Goal: Information Seeking & Learning: Learn about a topic

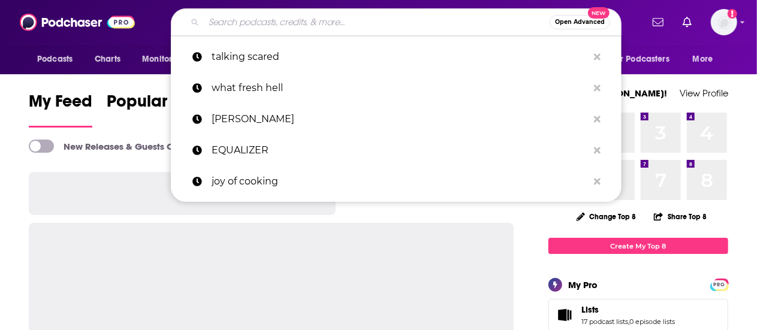
click at [228, 22] on input "Search podcasts, credits, & more..." at bounding box center [377, 22] width 346 height 19
paste input "Nutrition Diva:"
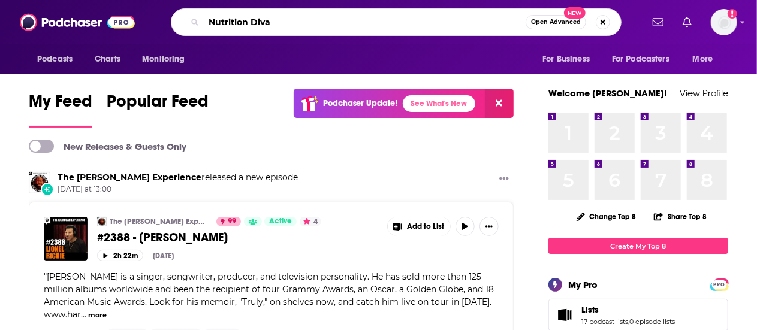
type input "Nutrition Diva"
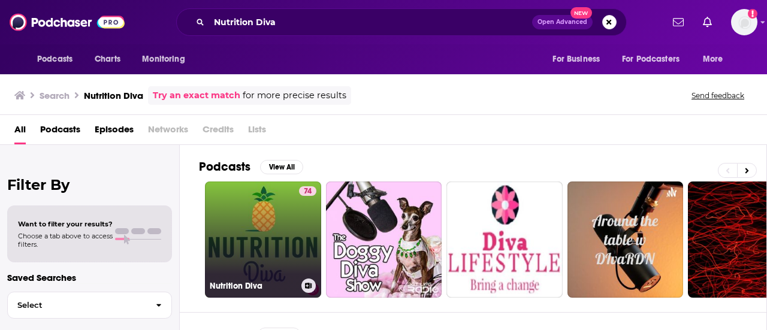
click at [247, 234] on link "74 Nutrition Diva" at bounding box center [263, 240] width 116 height 116
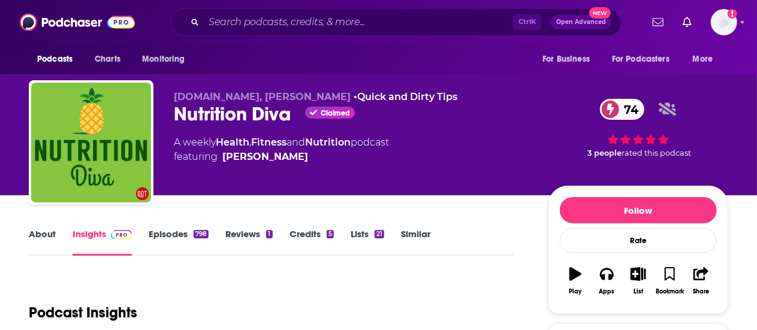
click at [167, 240] on link "Episodes 798" at bounding box center [179, 242] width 60 height 28
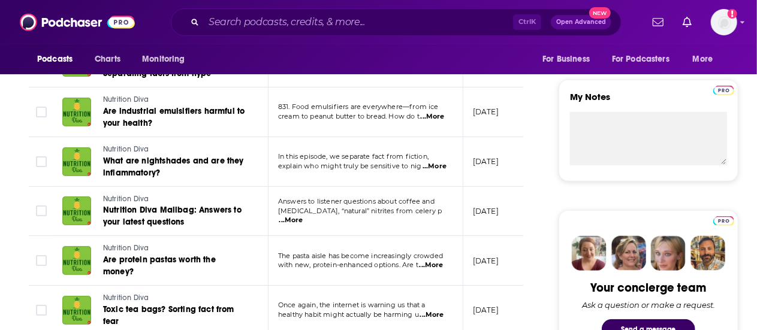
scroll to position [430, 0]
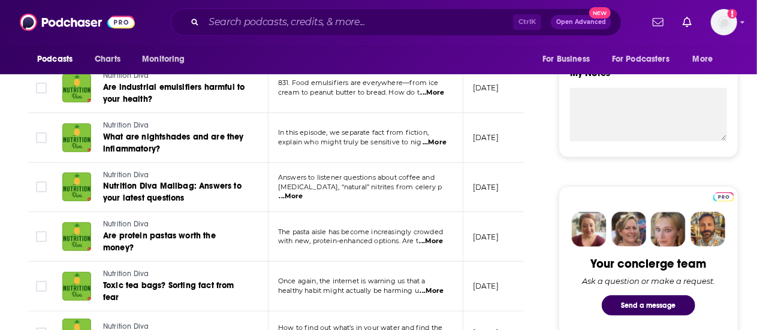
click at [433, 138] on span "...More" at bounding box center [434, 143] width 24 height 10
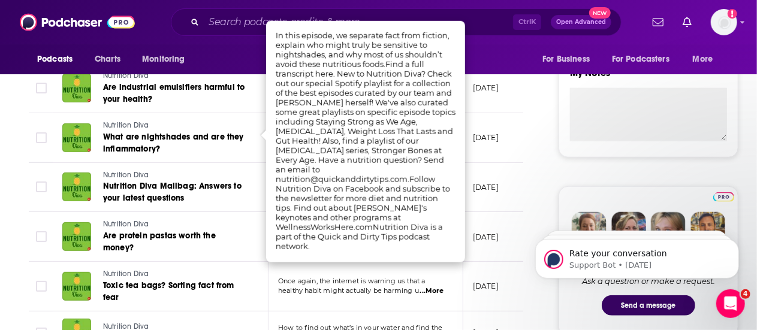
scroll to position [0, 0]
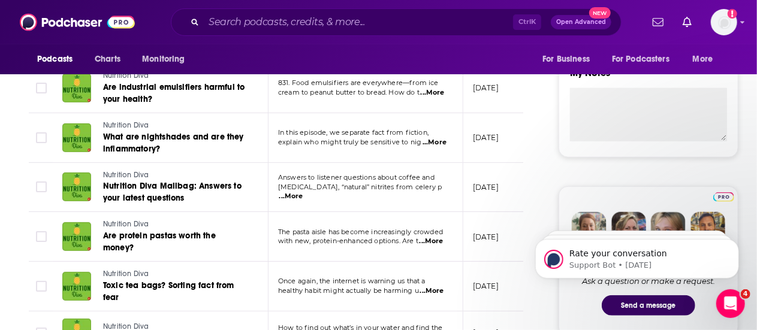
click at [369, 262] on td "Once again, the internet is warning us that a healthy habit might actually be h…" at bounding box center [365, 287] width 195 height 50
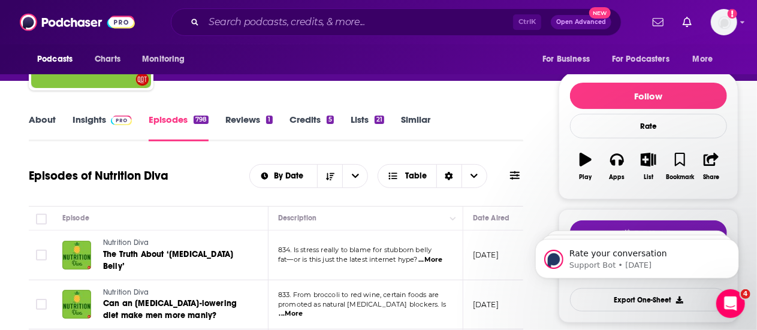
scroll to position [113, 0]
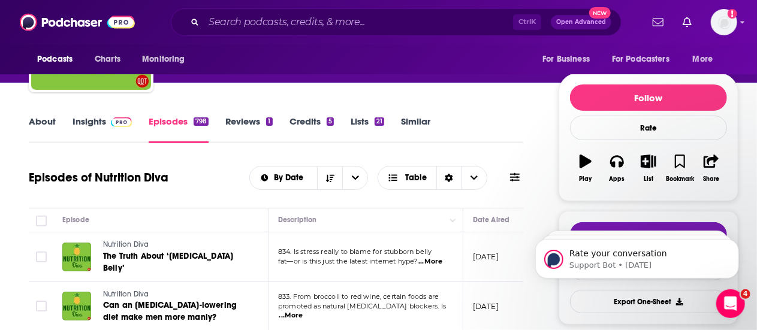
click at [47, 125] on link "About" at bounding box center [42, 130] width 27 height 28
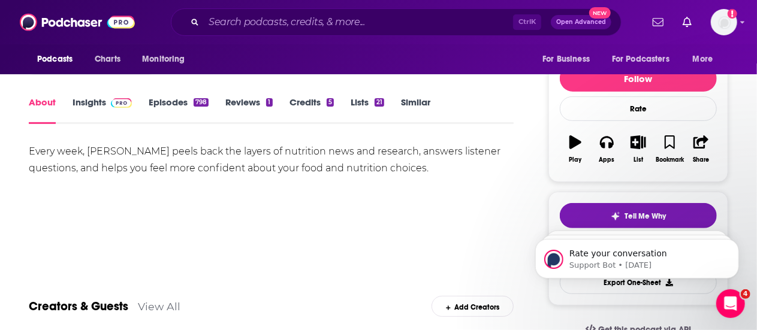
scroll to position [113, 0]
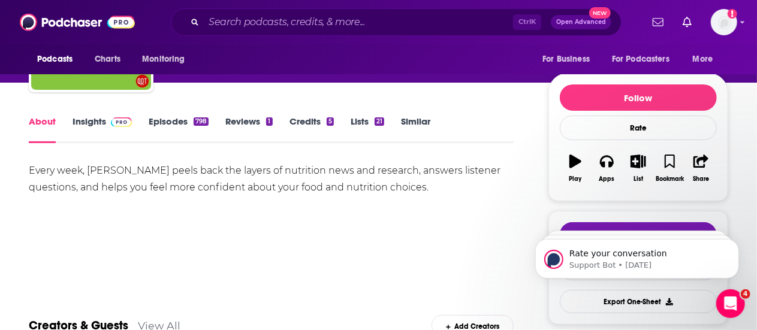
click at [108, 132] on link "Insights" at bounding box center [101, 130] width 59 height 28
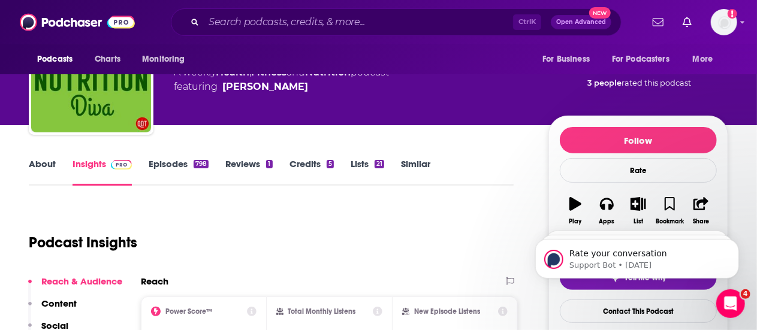
scroll to position [74, 0]
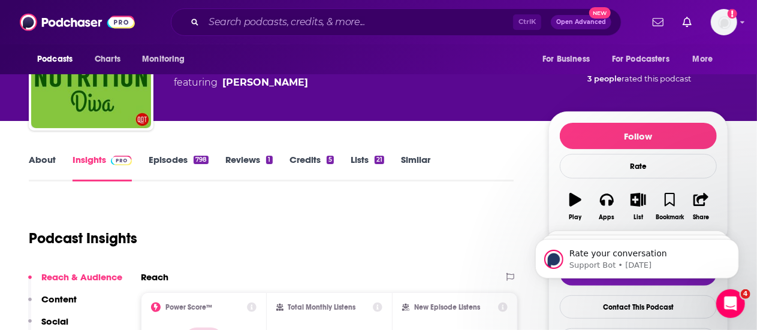
click at [164, 156] on link "Episodes 798" at bounding box center [179, 168] width 60 height 28
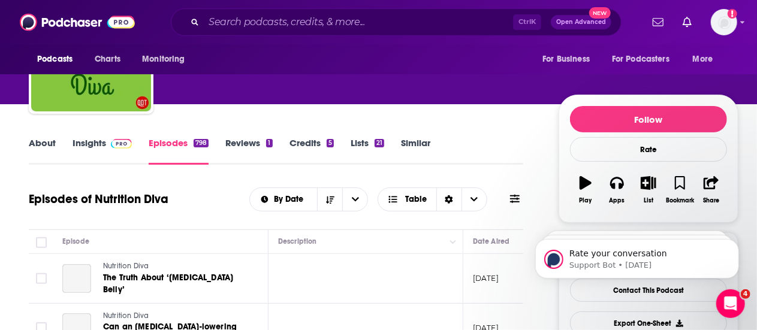
scroll to position [220, 0]
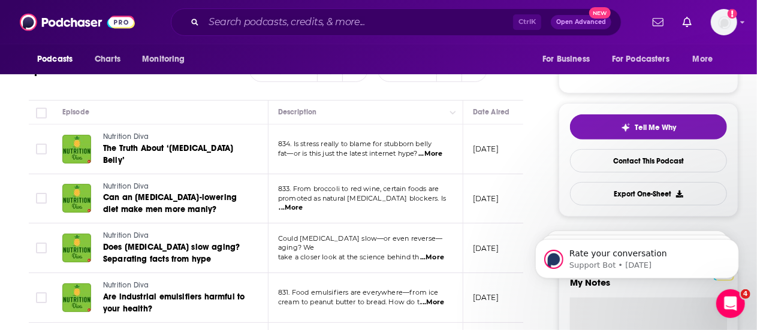
click at [430, 149] on span "...More" at bounding box center [430, 154] width 24 height 10
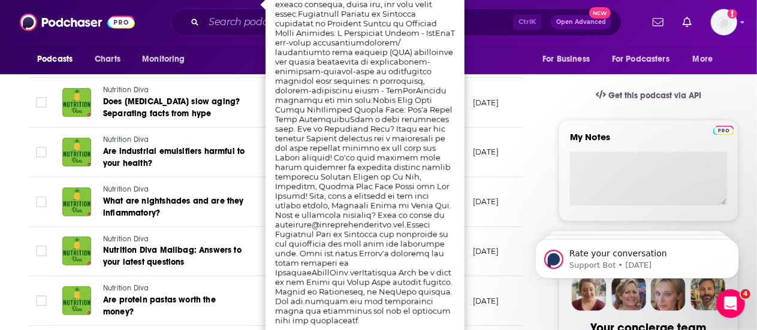
scroll to position [365, 0]
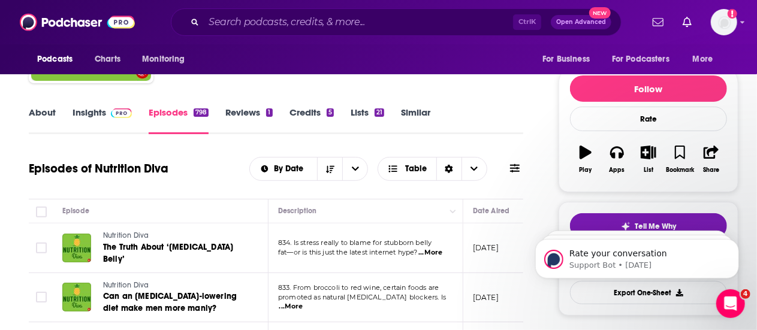
scroll to position [120, 0]
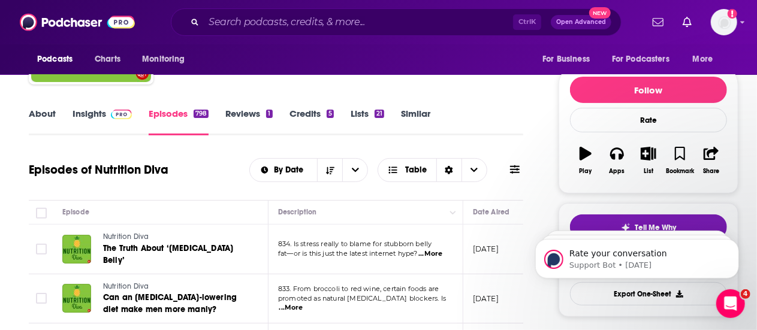
click at [98, 118] on link "Insights" at bounding box center [101, 122] width 59 height 28
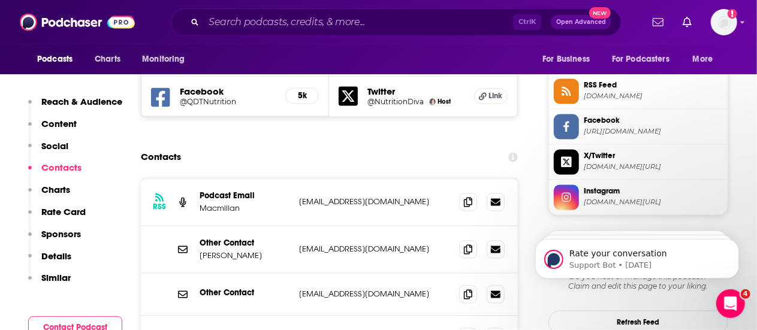
scroll to position [1113, 0]
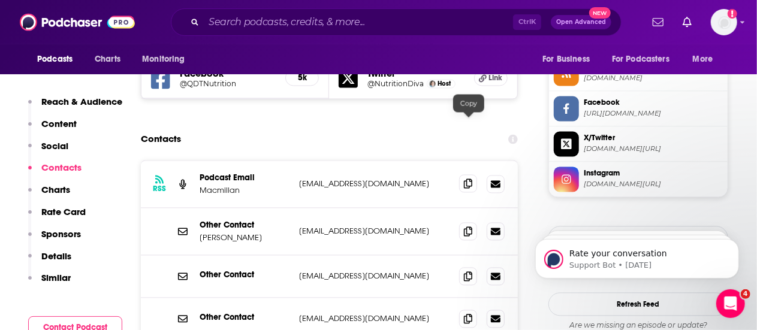
click at [465, 179] on icon at bounding box center [468, 184] width 8 height 10
click at [466, 226] on icon at bounding box center [468, 231] width 8 height 10
click at [231, 233] on p "[PERSON_NAME]" at bounding box center [245, 238] width 90 height 10
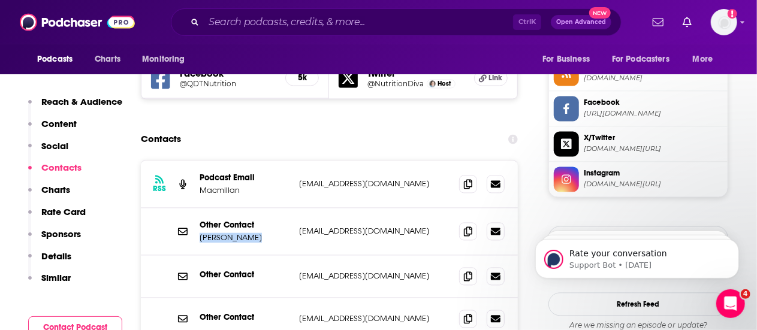
copy p "[PERSON_NAME]"
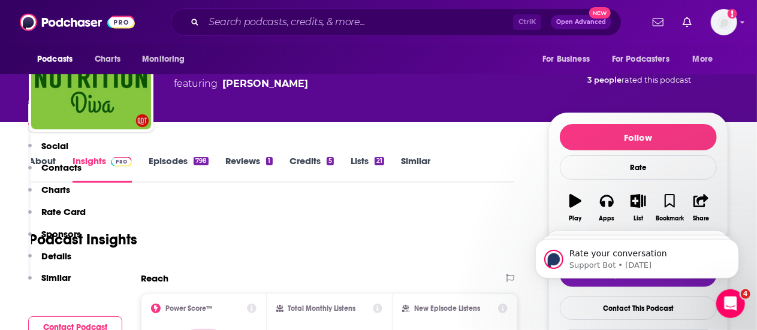
scroll to position [0, 0]
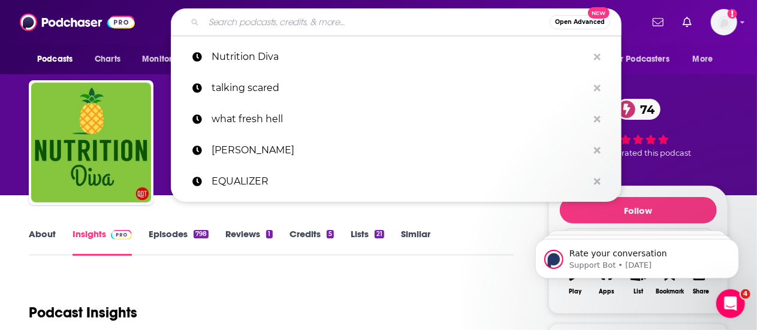
click at [283, 25] on input "Search podcasts, credits, & more..." at bounding box center [377, 22] width 346 height 19
paste input "The Nutrition Science Podcast"
type input "The Nutrition Science Podcast"
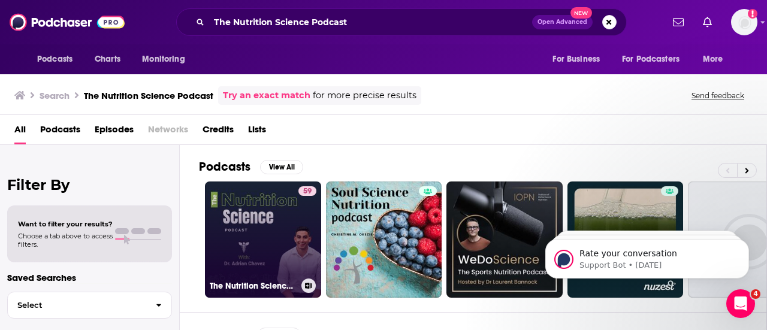
click at [285, 220] on link "59 The Nutrition Science Podcast" at bounding box center [263, 240] width 116 height 116
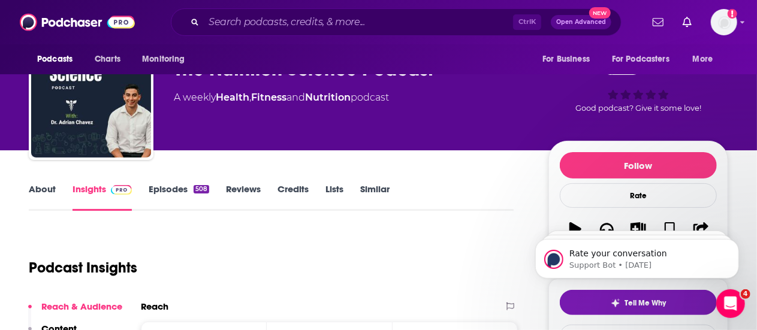
scroll to position [44, 0]
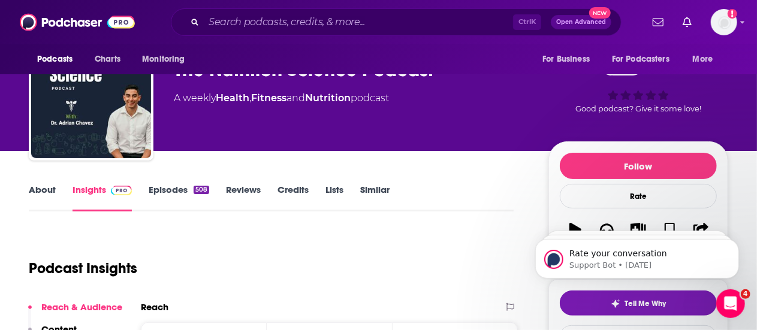
click at [176, 196] on link "Episodes 508" at bounding box center [179, 198] width 61 height 28
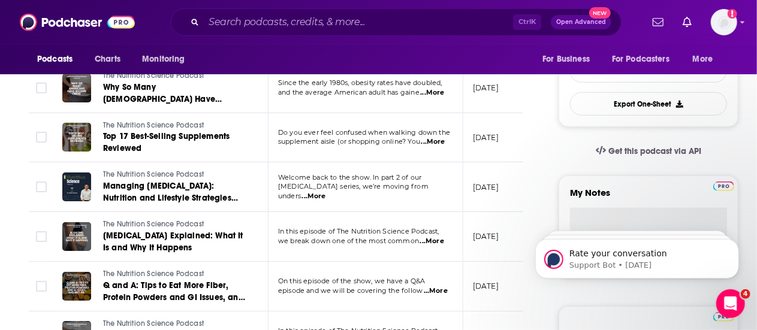
scroll to position [313, 0]
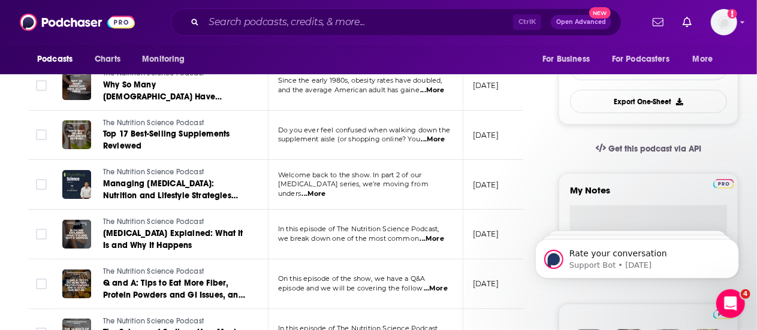
click at [326, 191] on span "...More" at bounding box center [314, 194] width 24 height 10
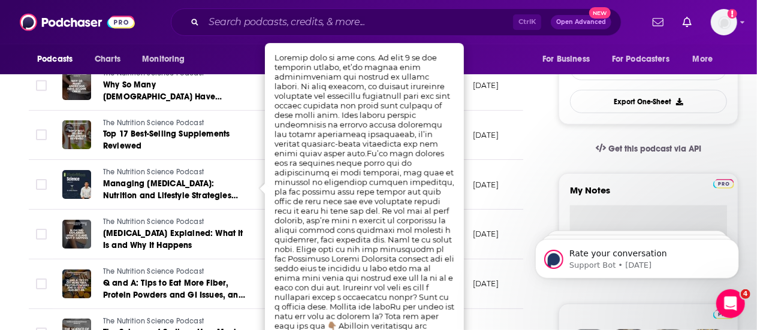
click at [521, 292] on body "Rate your conversation Support Bot • [DATE] P PRO • [DATE] P Booked or Bust? Na…" at bounding box center [636, 255] width 230 height 74
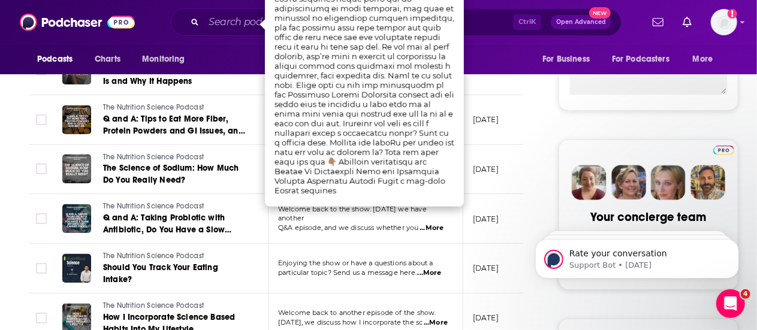
click at [521, 292] on body "Rate your conversation Support Bot • [DATE] P PRO • [DATE] P Booked or Bust? Na…" at bounding box center [636, 255] width 230 height 74
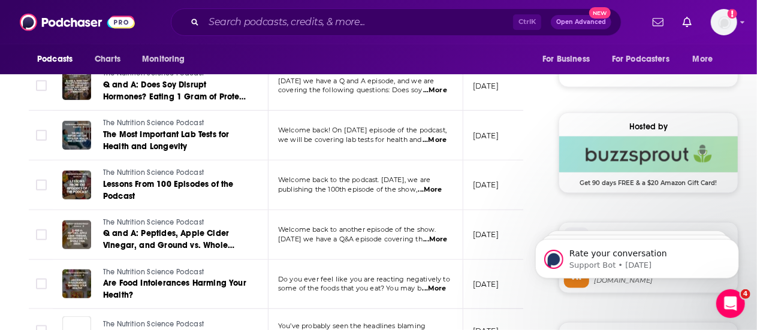
scroll to position [823, 0]
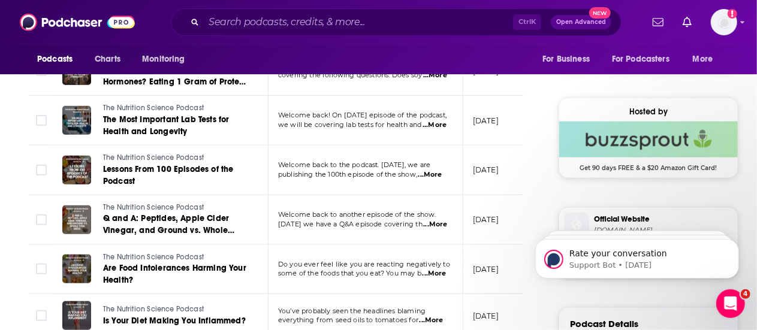
click at [428, 172] on span "...More" at bounding box center [430, 175] width 24 height 10
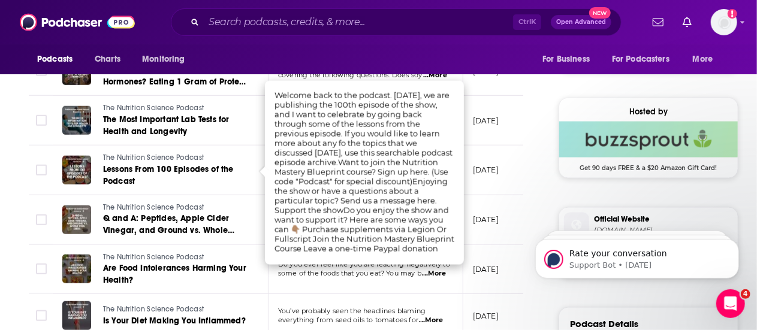
click at [554, 182] on div "About Insights Episodes 508 Reviews Credits Lists Similar Episodes of The Nutri…" at bounding box center [284, 189] width 549 height 1573
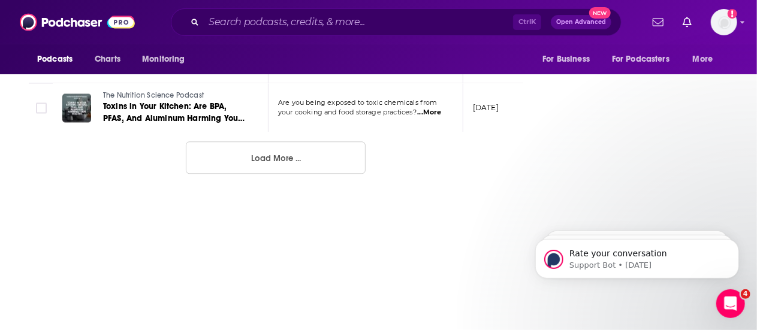
scroll to position [1468, 0]
click at [276, 158] on button "Load More ..." at bounding box center [276, 158] width 180 height 32
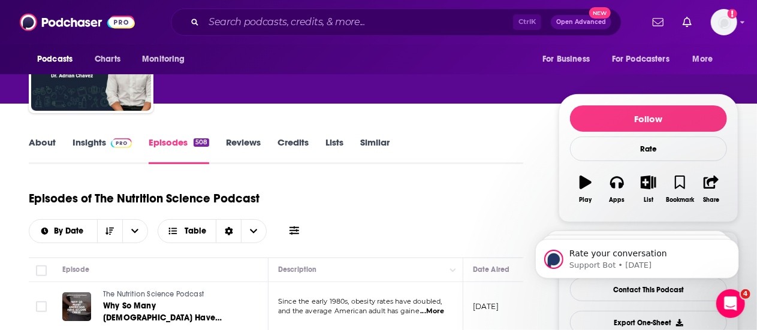
scroll to position [0, 0]
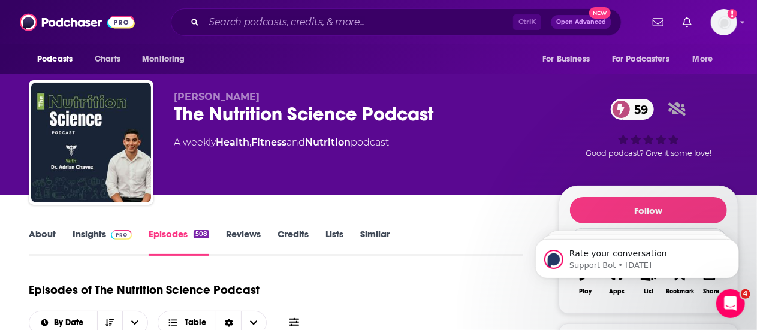
click at [105, 243] on link "Insights" at bounding box center [101, 242] width 59 height 28
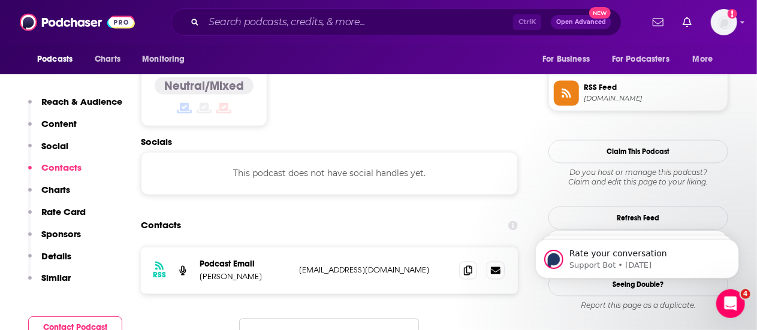
scroll to position [992, 0]
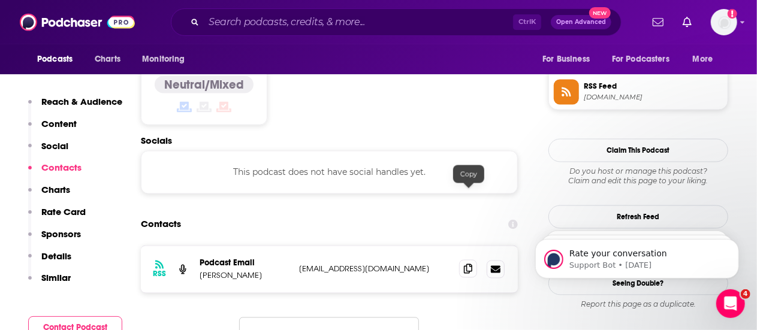
click at [469, 264] on icon at bounding box center [468, 269] width 8 height 10
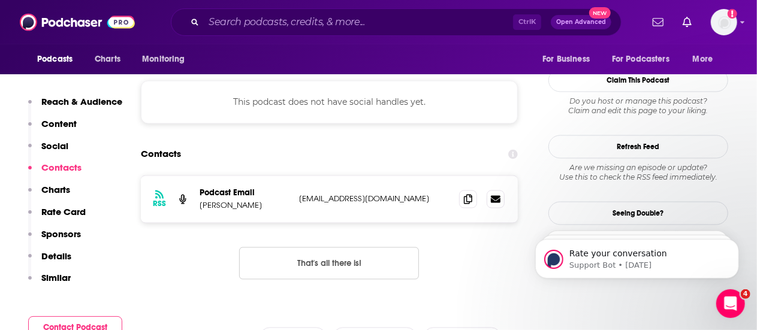
scroll to position [1060, 0]
drag, startPoint x: 273, startPoint y: 137, endPoint x: 213, endPoint y: 132, distance: 59.6
click at [213, 202] on p "[PERSON_NAME]" at bounding box center [245, 207] width 90 height 10
copy p "[PERSON_NAME]"
click at [313, 13] on div "Ctrl K Open Advanced New" at bounding box center [396, 22] width 451 height 28
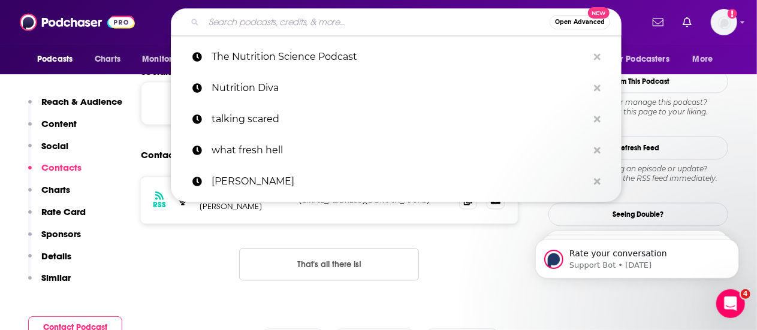
click at [301, 24] on input "Search podcasts, credits, & more..." at bounding box center [377, 22] width 346 height 19
paste input "Food Heaven"
type input "Food Heaven"
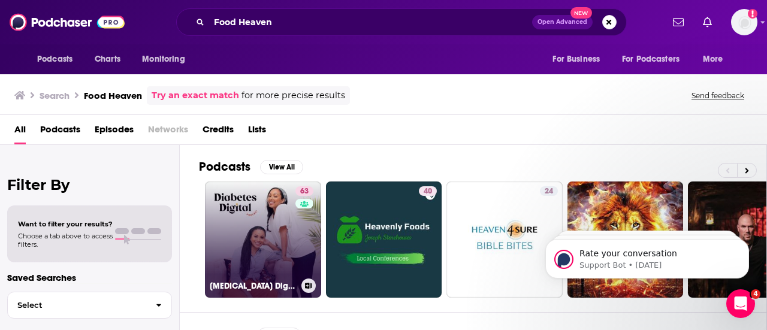
click at [276, 226] on link "63 [MEDICAL_DATA] Digital Podcast by Food Heaven" at bounding box center [263, 240] width 116 height 116
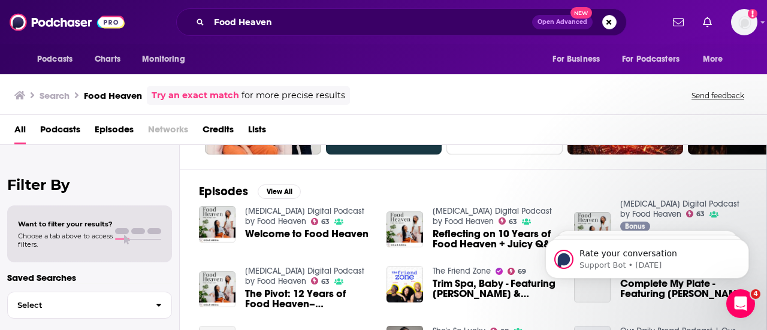
scroll to position [144, 0]
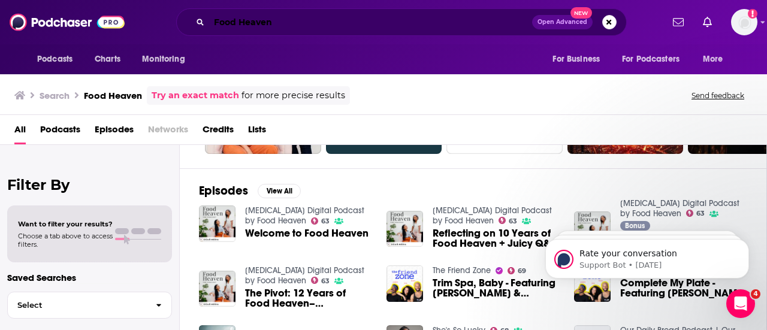
click at [274, 29] on input "Food Heaven" at bounding box center [370, 22] width 323 height 19
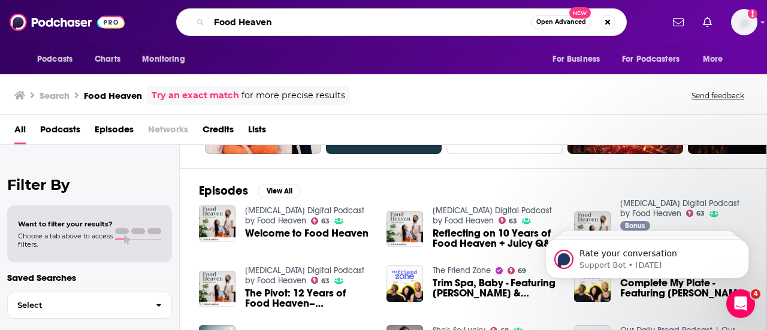
click at [274, 29] on input "Food Heaven" at bounding box center [370, 22] width 322 height 19
paste input "The Doctor's Kitch"
type input "The Doctor's Kitchen"
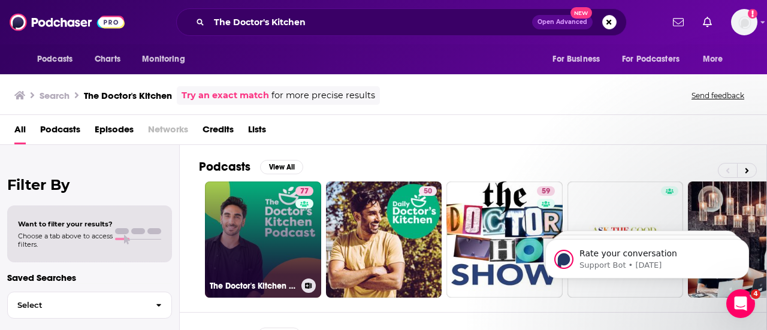
click at [238, 252] on link "77 The Doctor's Kitchen Podcast" at bounding box center [263, 240] width 116 height 116
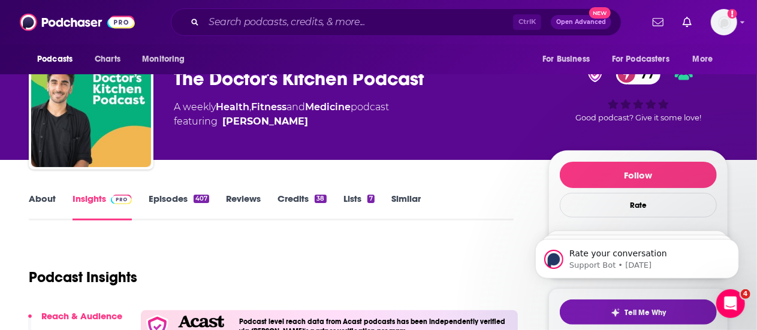
scroll to position [35, 0]
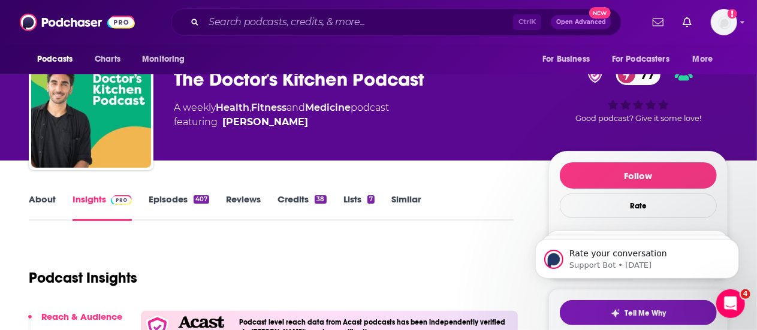
click at [159, 206] on link "Episodes 407" at bounding box center [179, 208] width 61 height 28
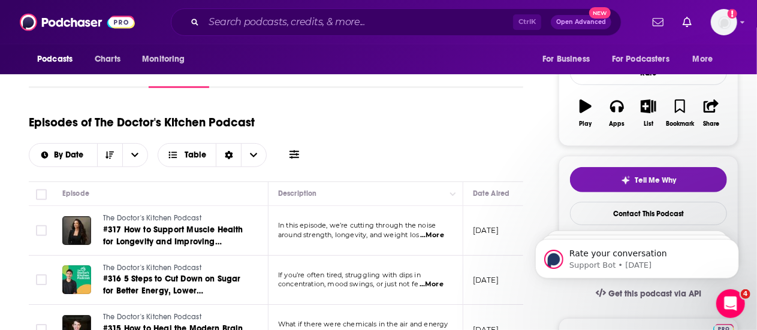
scroll to position [177, 0]
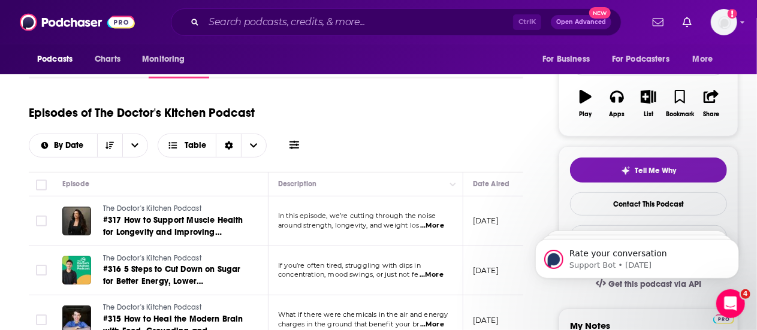
click at [431, 223] on span "...More" at bounding box center [432, 226] width 24 height 10
click at [434, 152] on div "Episodes of The Doctor's Kitchen Podcast By Date Table" at bounding box center [276, 128] width 494 height 60
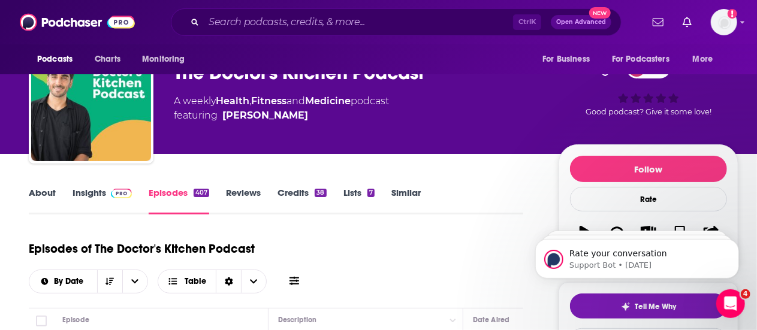
scroll to position [59, 0]
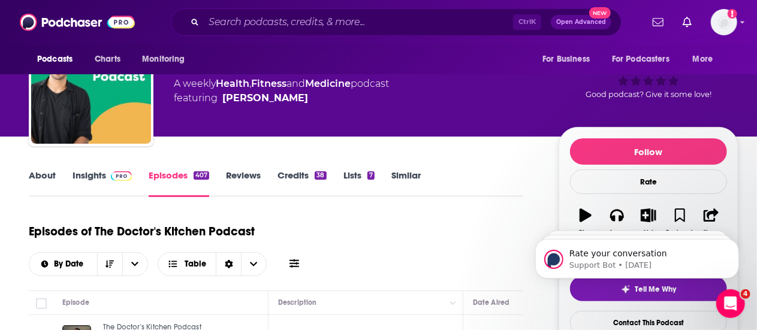
click at [100, 176] on link "Insights" at bounding box center [101, 184] width 59 height 28
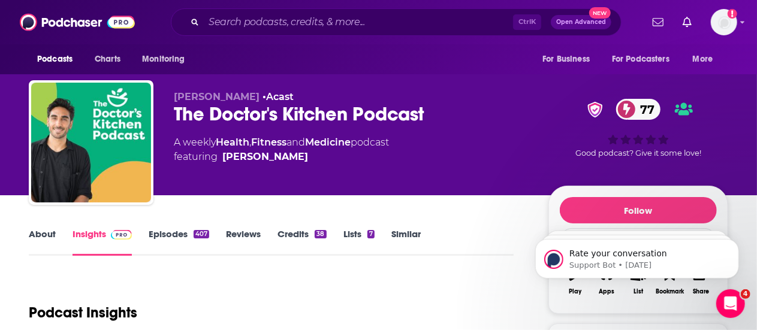
scroll to position [7, 0]
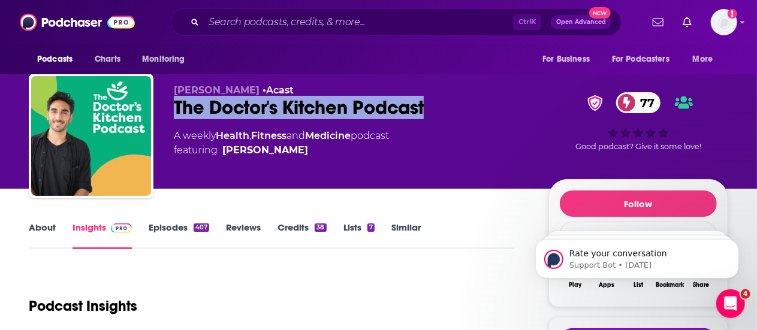
drag, startPoint x: 435, startPoint y: 107, endPoint x: 177, endPoint y: 102, distance: 258.3
click at [177, 102] on div "The Doctor's Kitchen Podcast 77" at bounding box center [351, 107] width 355 height 23
copy h2 "The Doctor's Kitchen Podcast"
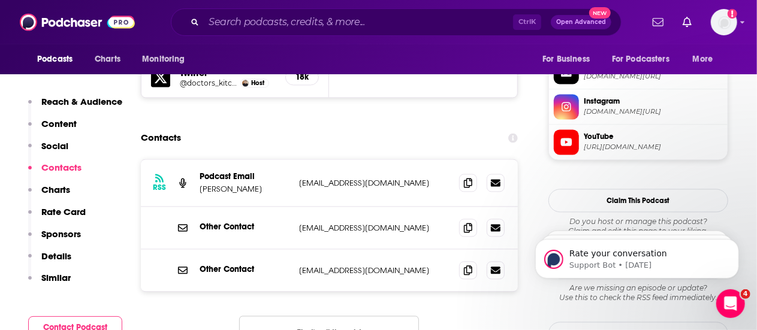
scroll to position [1180, 0]
click at [472, 177] on icon at bounding box center [468, 182] width 8 height 10
click at [470, 217] on span at bounding box center [468, 226] width 18 height 18
click at [470, 222] on icon at bounding box center [468, 227] width 8 height 10
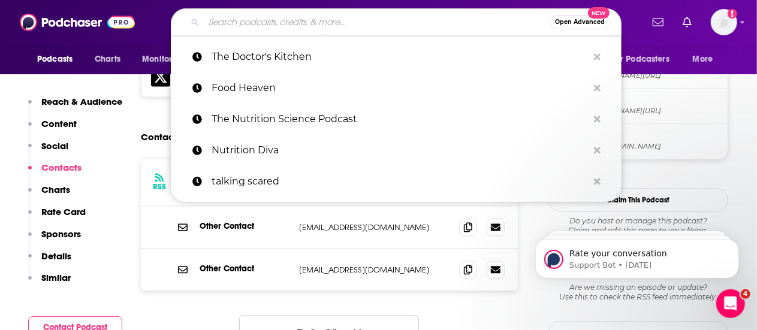
click at [246, 25] on input "Search podcasts, credits, & more..." at bounding box center [377, 22] width 346 height 19
paste input "The Good Clean Nutrition Podcast"
type input "The Good Clean Nutrition Podcast"
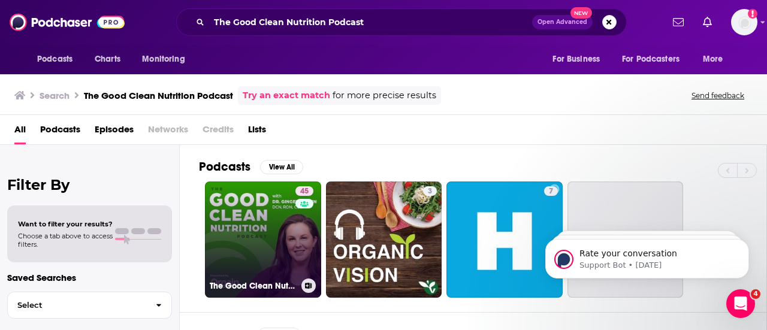
click at [290, 220] on link "45 The Good Clean Nutrition Podcast" at bounding box center [263, 240] width 116 height 116
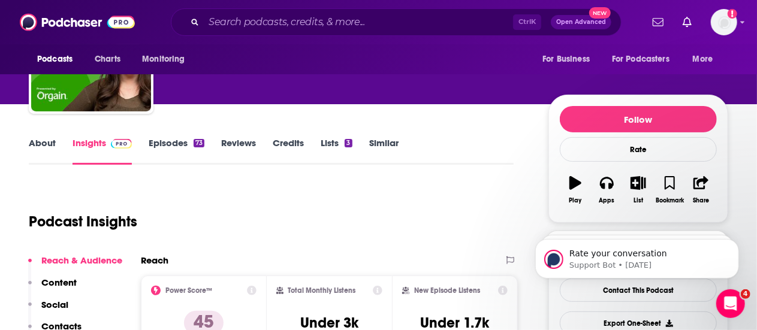
scroll to position [82, 0]
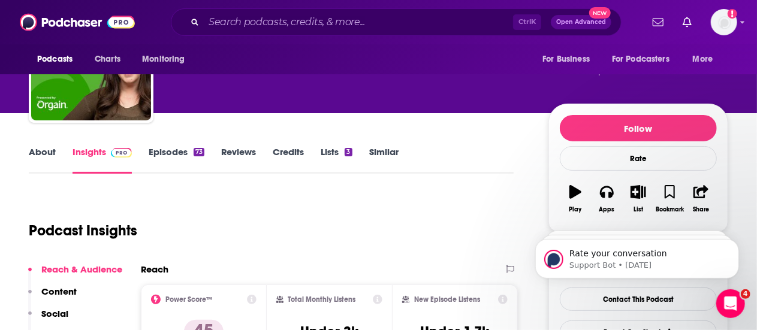
click at [177, 157] on link "Episodes 73" at bounding box center [177, 160] width 56 height 28
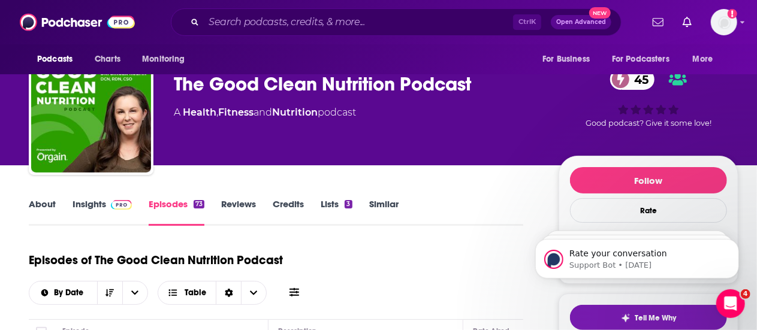
scroll to position [28, 0]
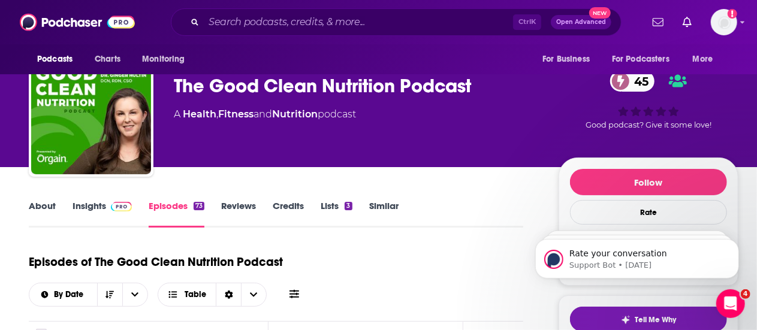
click at [98, 216] on link "Insights" at bounding box center [101, 214] width 59 height 28
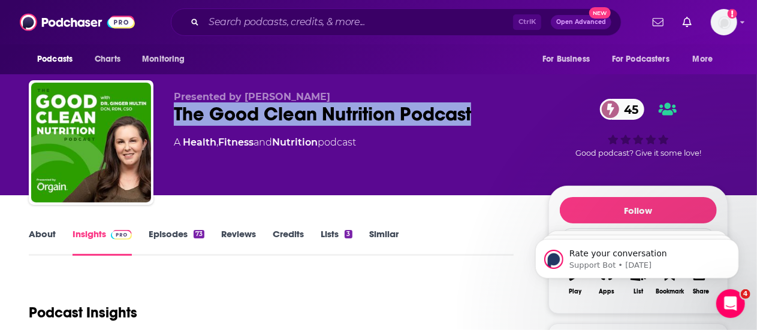
drag, startPoint x: 476, startPoint y: 116, endPoint x: 174, endPoint y: 122, distance: 302.0
click at [174, 122] on div "The Good Clean Nutrition Podcast 45" at bounding box center [351, 113] width 355 height 23
copy h2 "The Good Clean Nutrition Podcast"
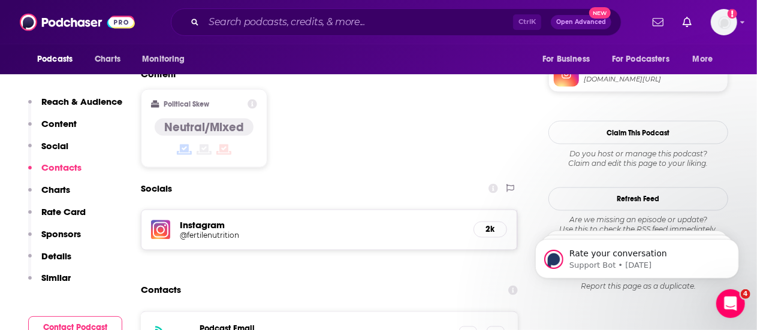
scroll to position [935, 0]
click at [471, 330] on icon at bounding box center [468, 336] width 8 height 10
drag, startPoint x: 260, startPoint y: 298, endPoint x: 198, endPoint y: 291, distance: 62.7
click at [198, 313] on div "RSS Podcast Email [PERSON_NAME] [PERSON_NAME][EMAIL_ADDRESS][DOMAIN_NAME] [EMAI…" at bounding box center [329, 336] width 377 height 47
copy p "[PERSON_NAME]"
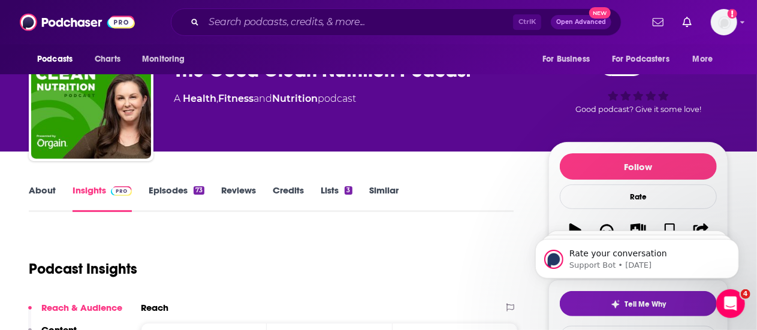
scroll to position [0, 0]
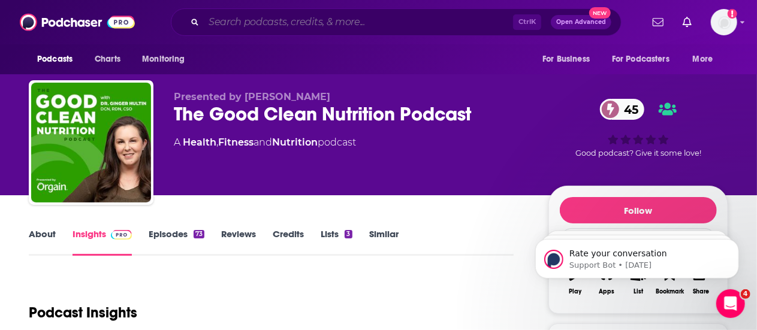
click at [287, 19] on input "Search podcasts, credits, & more..." at bounding box center [358, 22] width 309 height 19
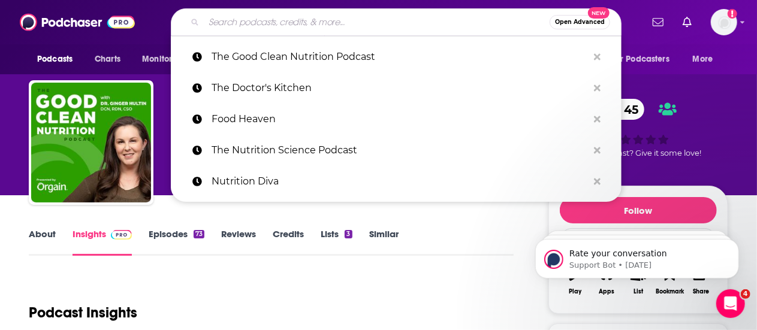
paste input "[PERSON_NAME]"
type input "[PERSON_NAME]"
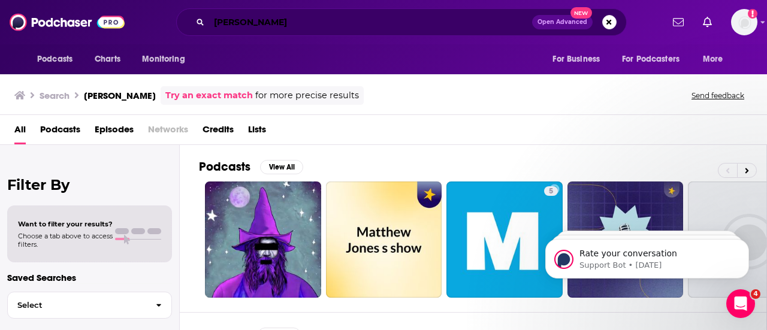
click at [295, 20] on input "[PERSON_NAME]" at bounding box center [370, 22] width 323 height 19
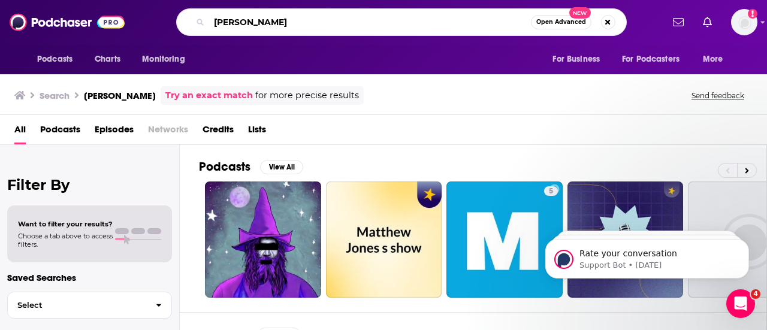
click at [295, 20] on input "[PERSON_NAME]" at bounding box center [370, 22] width 322 height 19
click at [328, 17] on input "[PERSON_NAME]" at bounding box center [370, 22] width 322 height 19
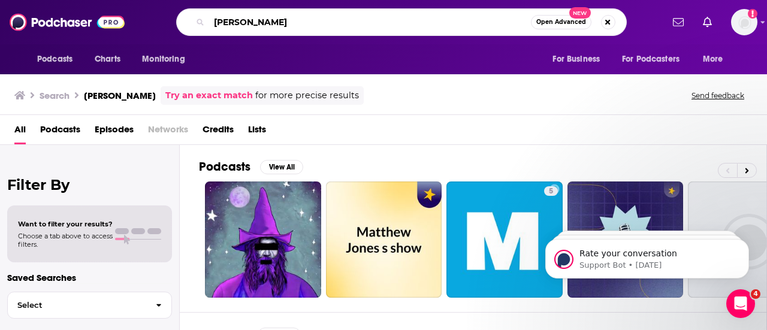
paste input "ZOE Science & Nutrition"
type input "ZOE Science & Nutrition"
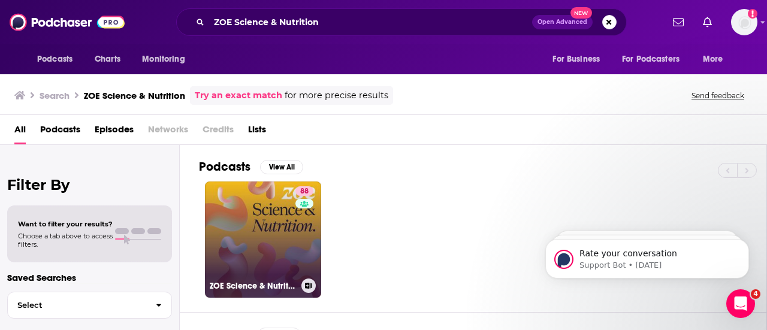
click at [289, 234] on link "88 ZOE Science & Nutrition" at bounding box center [263, 240] width 116 height 116
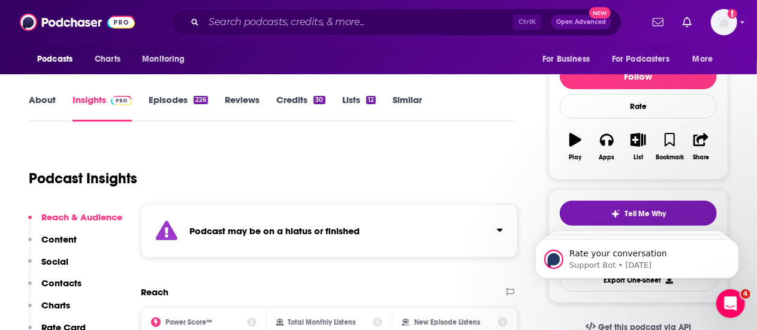
scroll to position [136, 0]
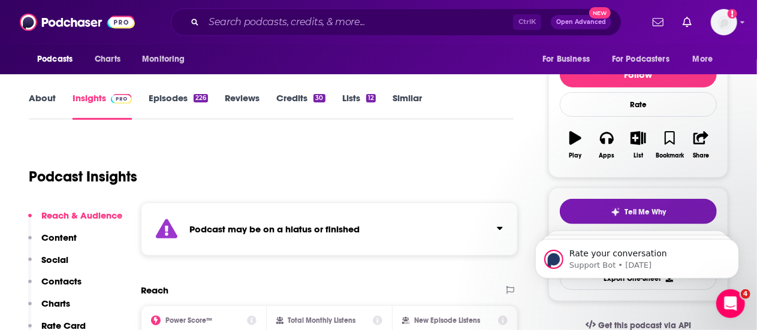
click at [289, 234] on strong "Podcast may be on a hiatus or finished" at bounding box center [274, 228] width 170 height 11
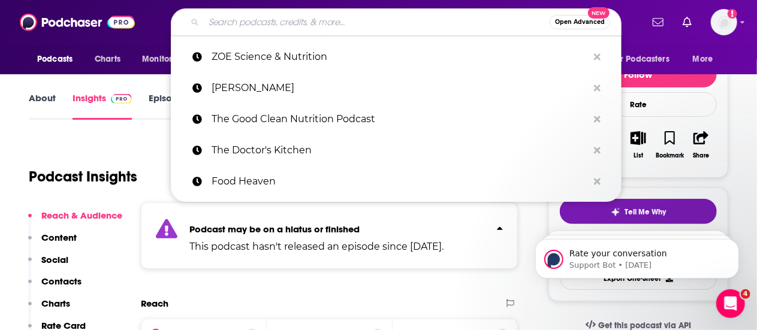
click at [337, 15] on input "Search podcasts, credits, & more..." at bounding box center [377, 22] width 346 height 19
paste input "The Proof with [PERSON_NAME]:"
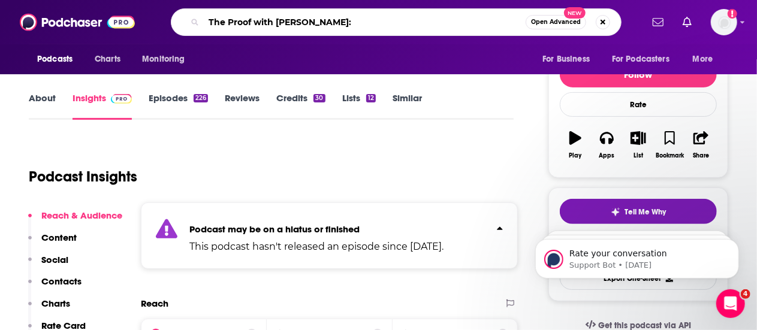
type input "The Proof with [PERSON_NAME]"
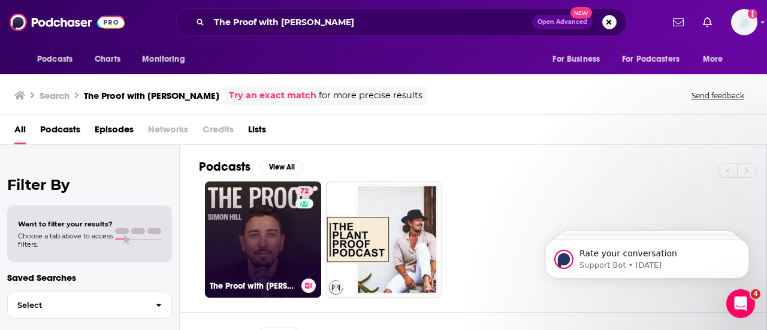
click at [253, 214] on link "72 The Proof with [PERSON_NAME]" at bounding box center [263, 240] width 116 height 116
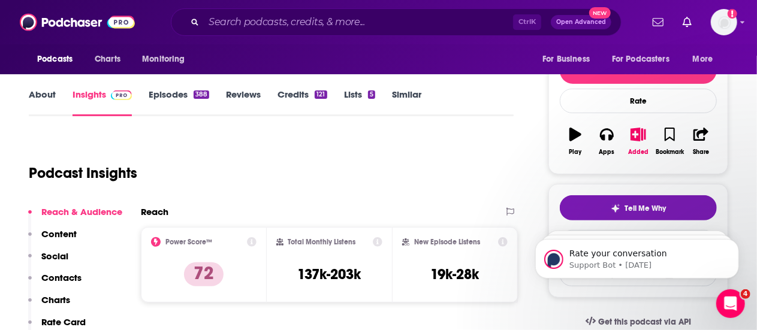
scroll to position [77, 0]
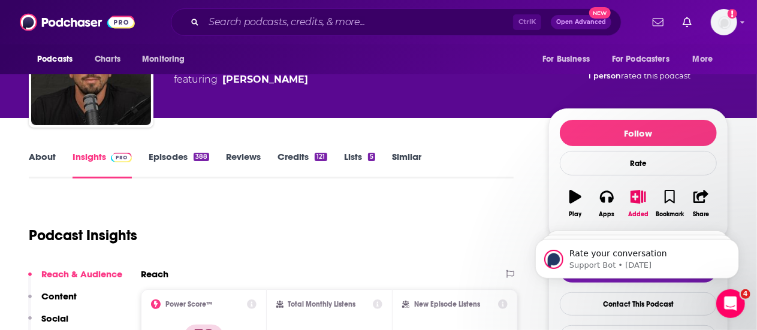
click at [176, 158] on link "Episodes 388" at bounding box center [179, 165] width 61 height 28
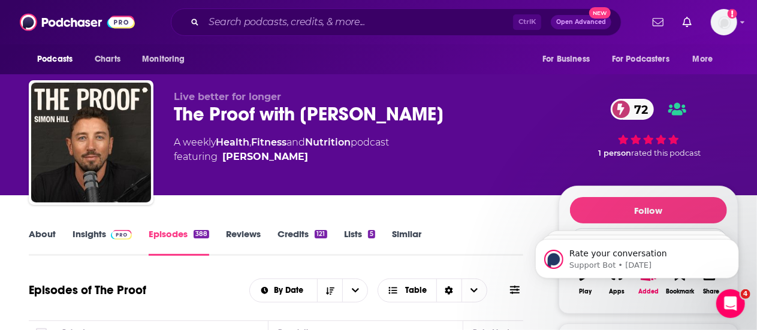
click at [105, 230] on link "Insights" at bounding box center [101, 242] width 59 height 28
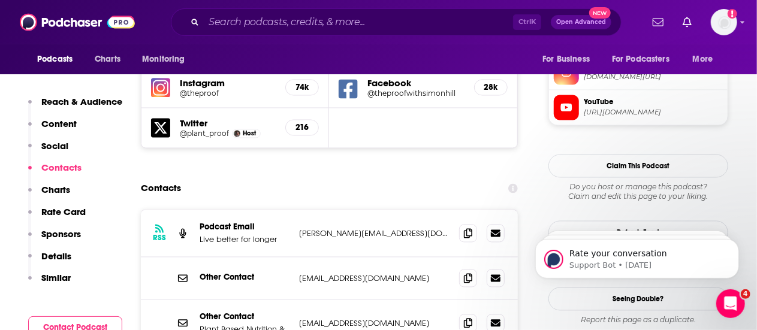
scroll to position [1104, 0]
click at [469, 228] on icon at bounding box center [468, 233] width 8 height 10
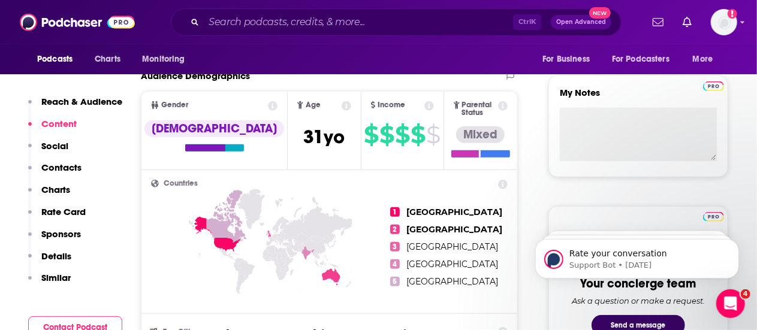
scroll to position [0, 0]
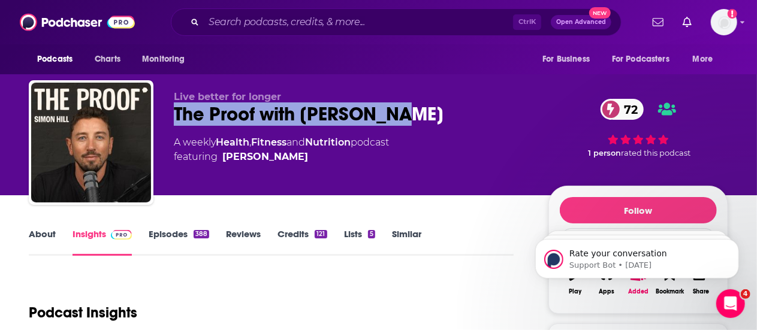
drag, startPoint x: 403, startPoint y: 113, endPoint x: 168, endPoint y: 108, distance: 234.9
click at [168, 108] on div "Live better for longer The Proof with [PERSON_NAME] 72 A weekly Health , Fitnes…" at bounding box center [378, 144] width 699 height 129
copy h2 "The Proof with [PERSON_NAME]"
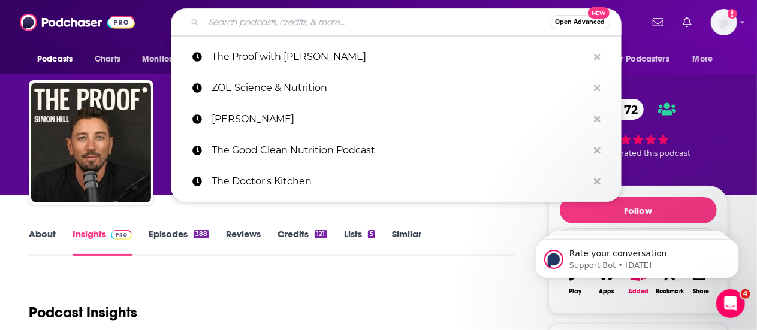
click at [294, 28] on input "Search podcasts, credits, & more..." at bounding box center [377, 22] width 346 height 19
paste input "Dishing Up Nutrition:"
type input "Dishing Up Nutrition:"
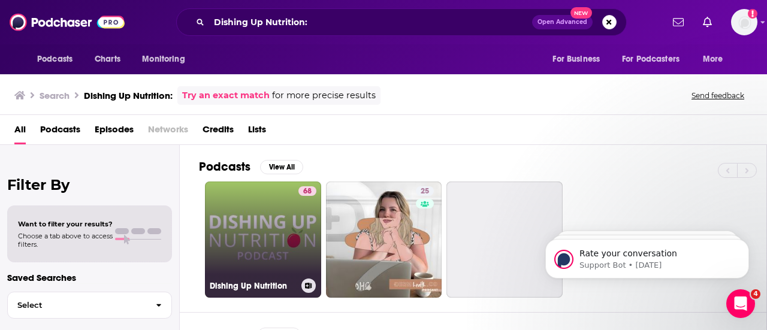
click at [274, 245] on link "68 Dishing Up Nutrition" at bounding box center [263, 240] width 116 height 116
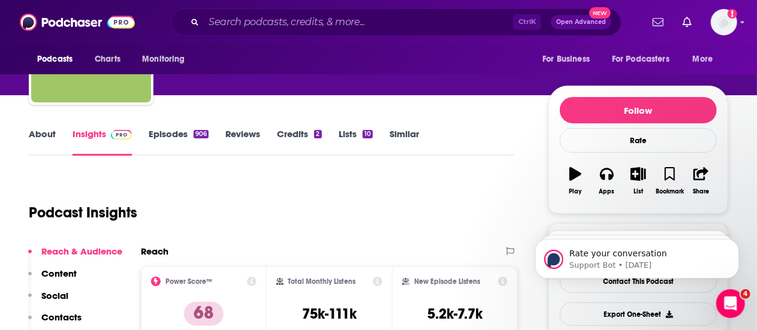
scroll to position [101, 0]
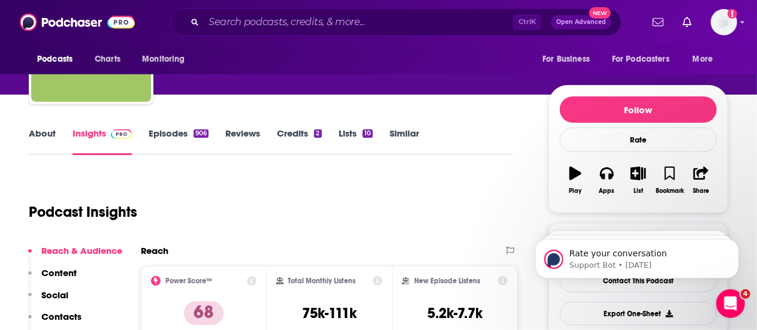
click at [157, 138] on link "Episodes 906" at bounding box center [179, 142] width 60 height 28
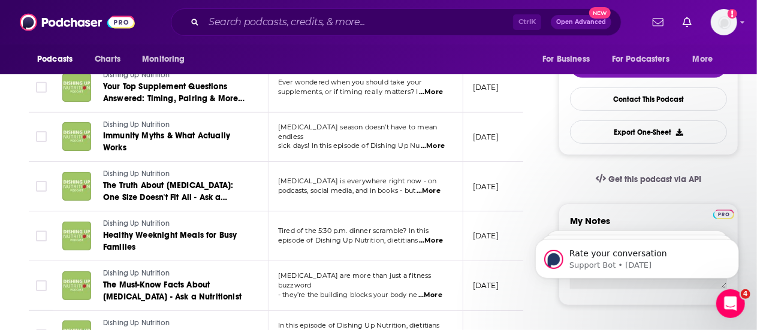
scroll to position [301, 0]
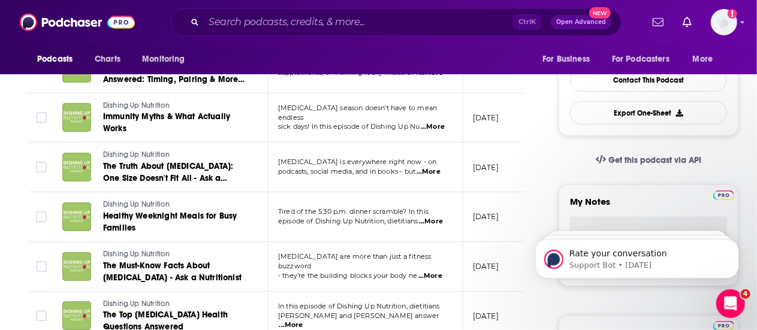
click at [440, 173] on span "...More" at bounding box center [428, 172] width 24 height 10
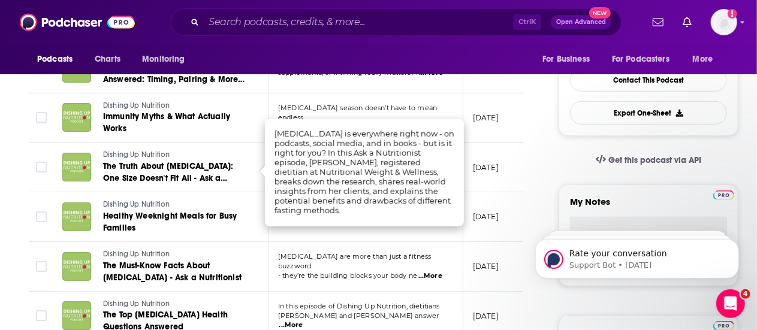
click at [378, 261] on span "[MEDICAL_DATA] are more than just a fitness buzzword" at bounding box center [354, 261] width 153 height 18
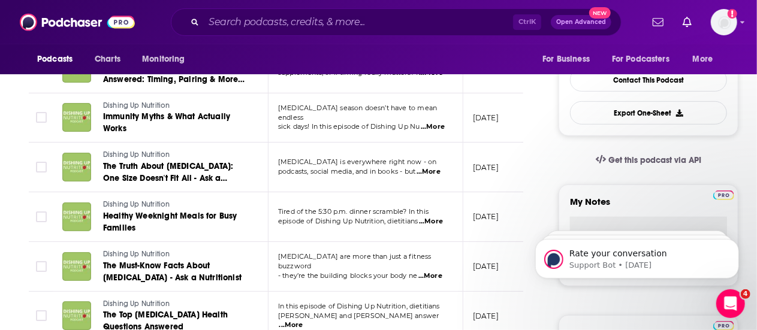
click at [435, 220] on span "...More" at bounding box center [431, 222] width 24 height 10
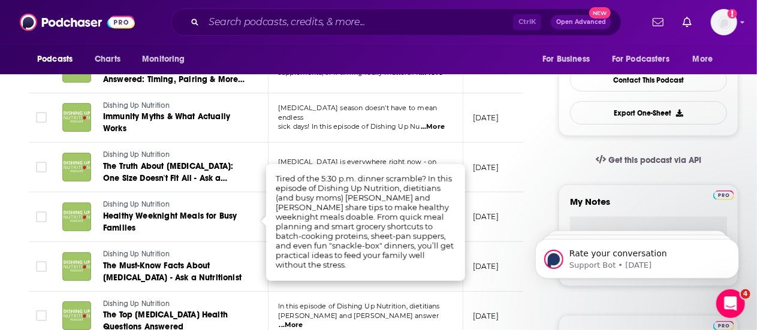
click at [374, 294] on td "In this episode of Dishing Up Nutrition, dietitians [PERSON_NAME] and [PERSON_N…" at bounding box center [365, 317] width 195 height 50
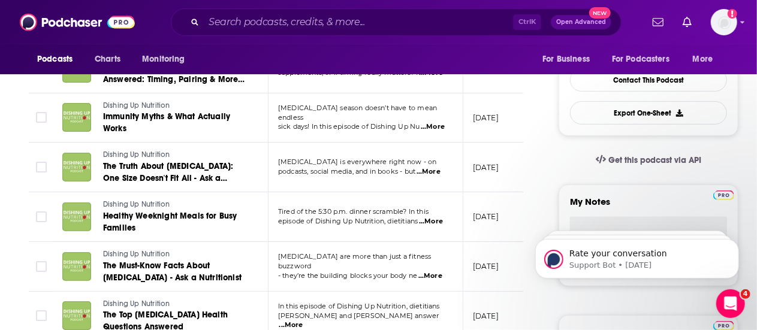
click at [434, 271] on span "...More" at bounding box center [430, 276] width 24 height 10
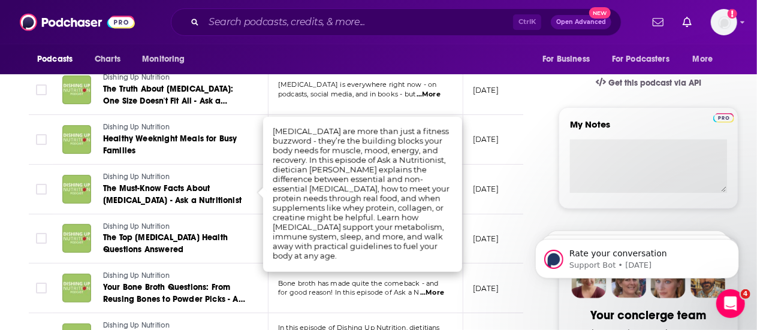
scroll to position [379, 0]
click at [365, 294] on span "for good reason! In this episode of Ask a N" at bounding box center [348, 292] width 141 height 8
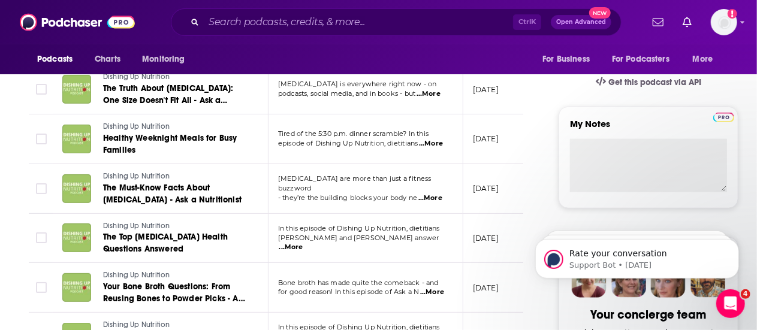
click at [303, 245] on span "...More" at bounding box center [291, 248] width 24 height 10
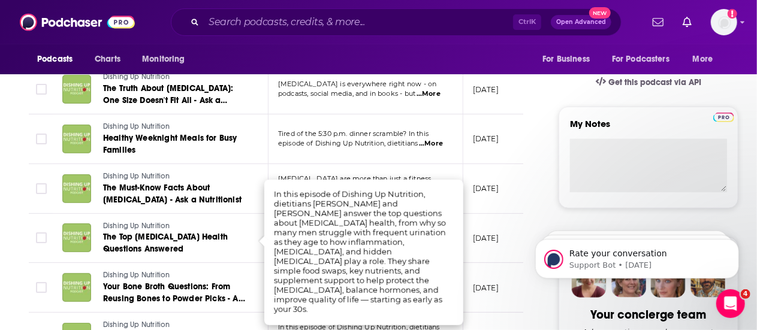
click at [540, 217] on html "Rate your conversation Support Bot • [DATE] P PRO • [DATE] P Booked or Bust? Na…" at bounding box center [636, 255] width 240 height 84
click at [540, 216] on html "Rate your conversation Support Bot • [DATE] P PRO • [DATE] P Booked or Bust? Na…" at bounding box center [636, 255] width 240 height 84
click at [528, 216] on html "Rate your conversation Support Bot • [DATE] P PRO • [DATE] P Booked or Bust? Na…" at bounding box center [636, 255] width 240 height 84
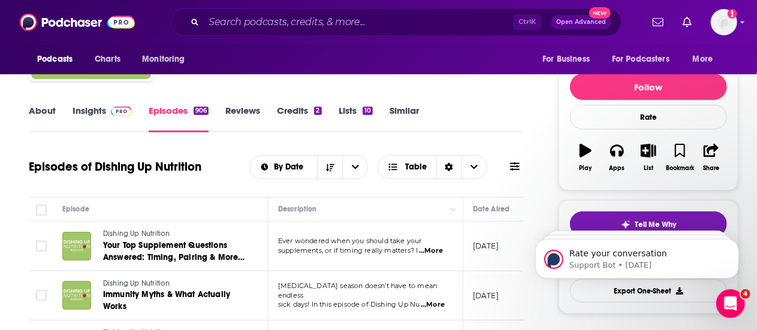
scroll to position [125, 0]
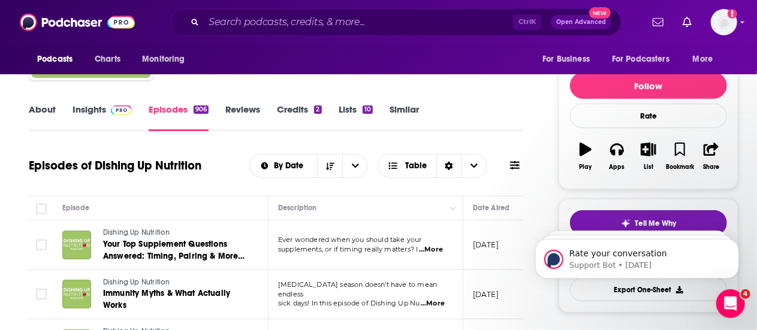
click at [99, 120] on link "Insights" at bounding box center [101, 118] width 59 height 28
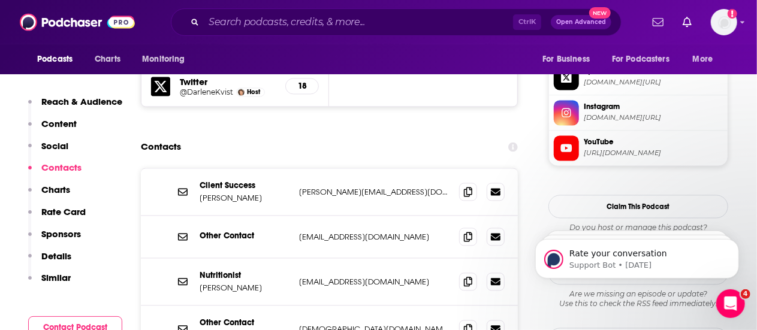
scroll to position [1172, 0]
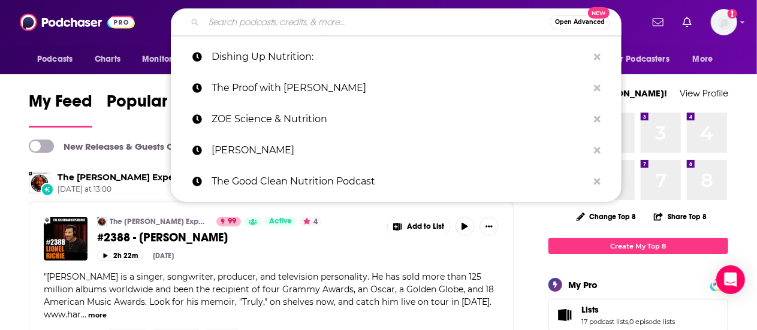
click at [279, 21] on input "Search podcasts, credits, & more..." at bounding box center [377, 22] width 346 height 19
paste input "Dishing Up Nutrition:"
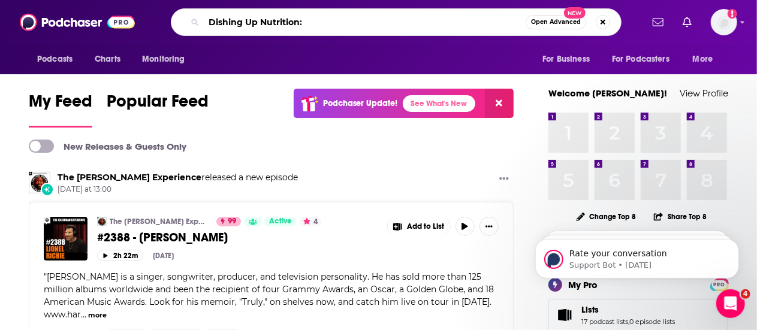
click at [279, 21] on input "Dishing Up Nutrition:" at bounding box center [365, 22] width 322 height 19
click at [311, 25] on input "Dishing Up Nutrition:" at bounding box center [365, 22] width 322 height 19
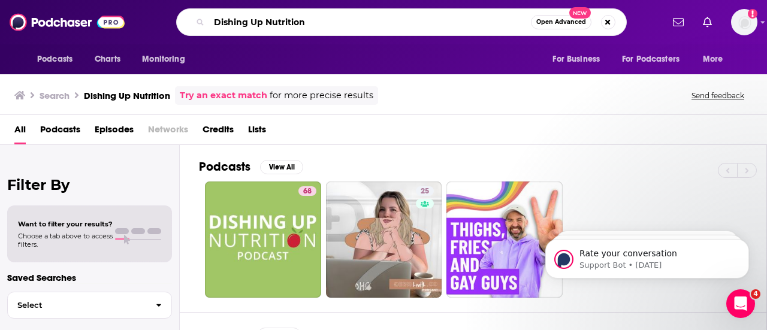
drag, startPoint x: 312, startPoint y: 23, endPoint x: 134, endPoint y: -11, distance: 181.3
click at [134, 0] on html "Podcasts Charts Monitoring Dishing Up Nutrition Open Advanced New For Business …" at bounding box center [383, 165] width 767 height 330
type input "food for thought"
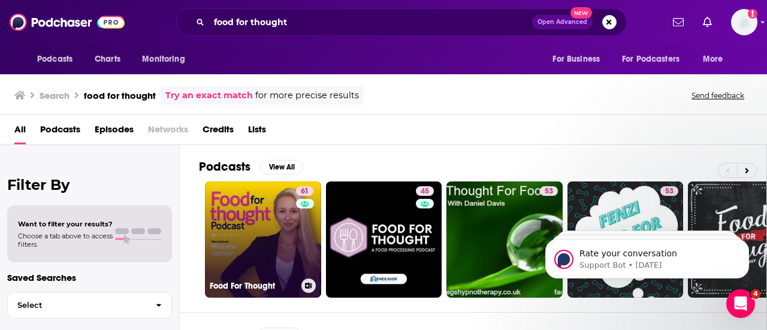
click at [261, 260] on link "61 Food For Thought" at bounding box center [263, 240] width 116 height 116
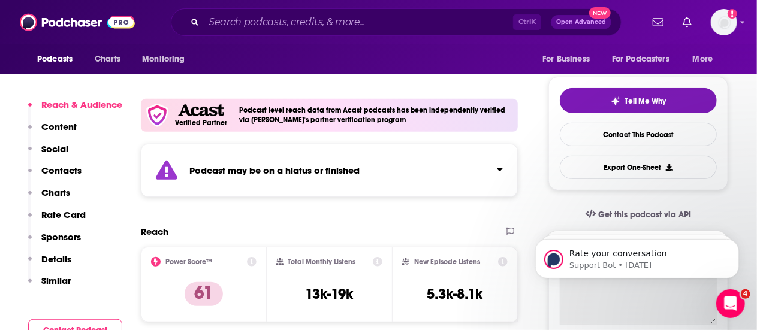
scroll to position [306, 0]
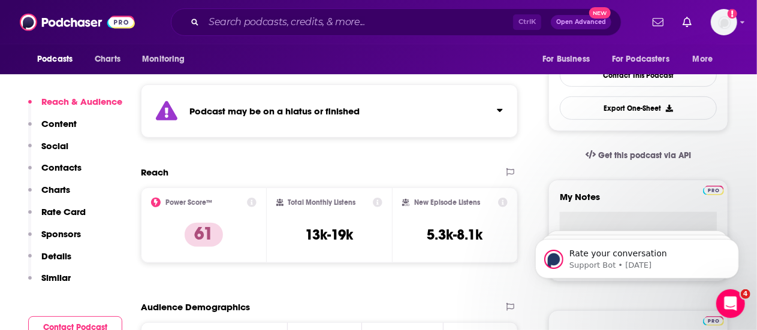
click at [258, 109] on strong "Podcast may be on a hiatus or finished" at bounding box center [274, 110] width 170 height 11
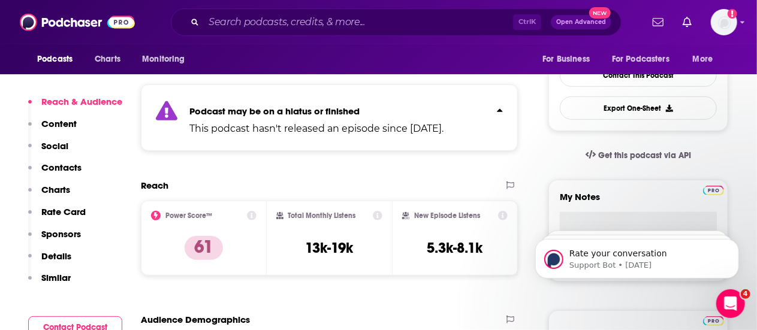
click at [258, 109] on strong "Podcast may be on a hiatus or finished" at bounding box center [274, 110] width 170 height 11
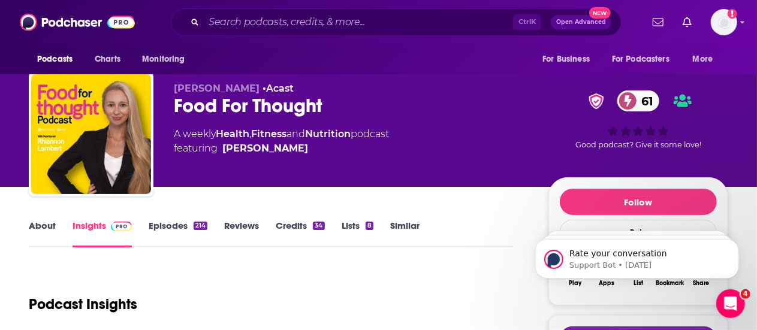
scroll to position [0, 0]
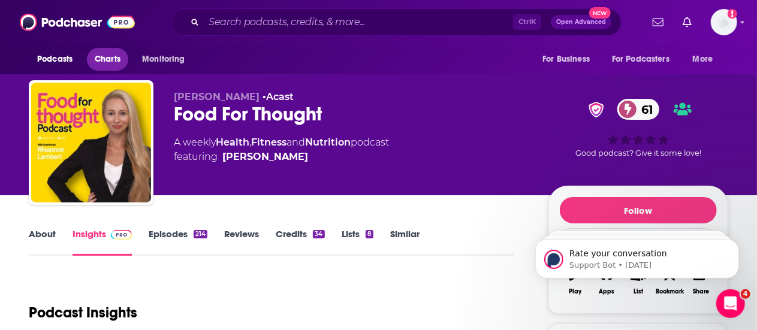
click at [108, 52] on span "Charts" at bounding box center [108, 59] width 26 height 17
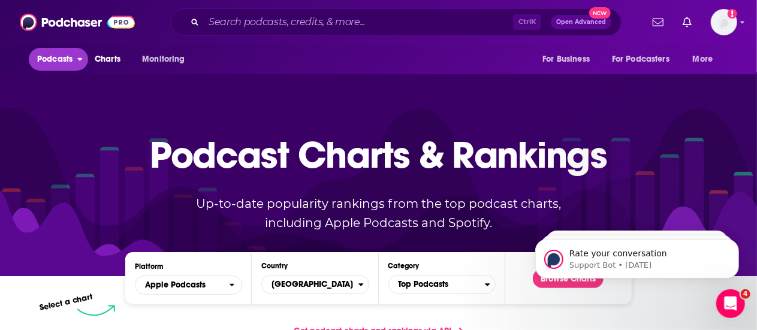
click at [47, 58] on span "Podcasts" at bounding box center [54, 59] width 35 height 17
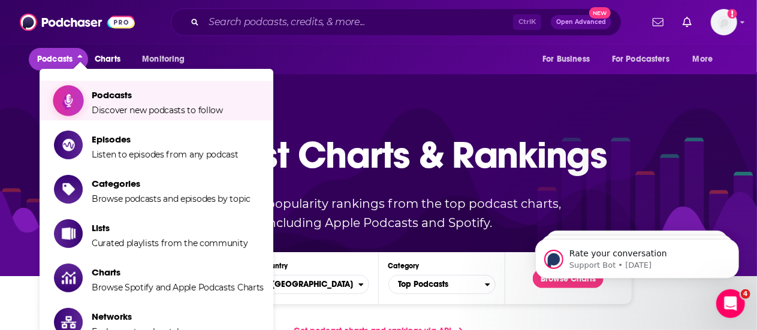
click at [123, 92] on span "Podcasts" at bounding box center [157, 94] width 131 height 11
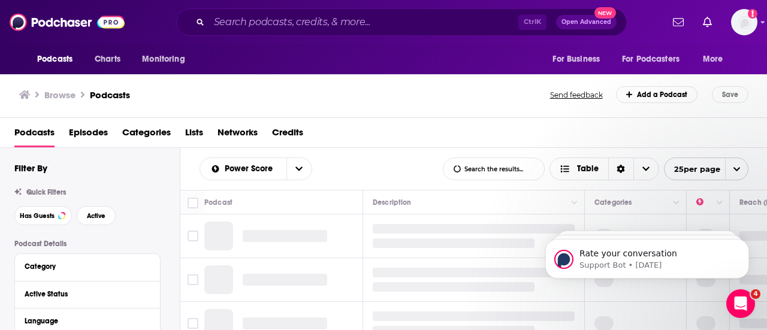
click at [146, 144] on span "Categories" at bounding box center [146, 135] width 49 height 25
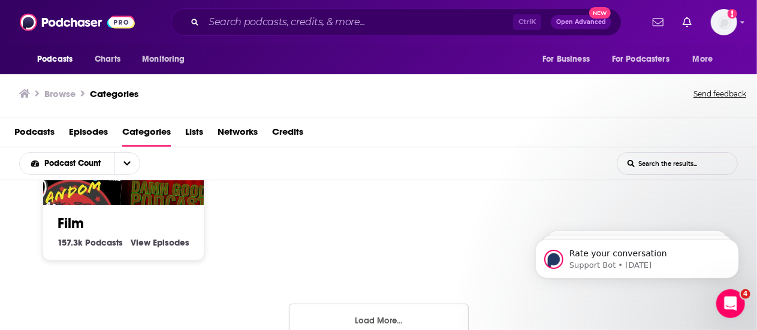
scroll to position [954, 0]
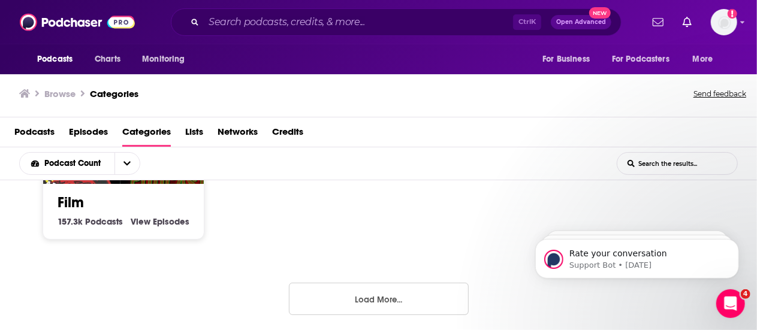
click at [305, 298] on button "Load More..." at bounding box center [379, 299] width 180 height 32
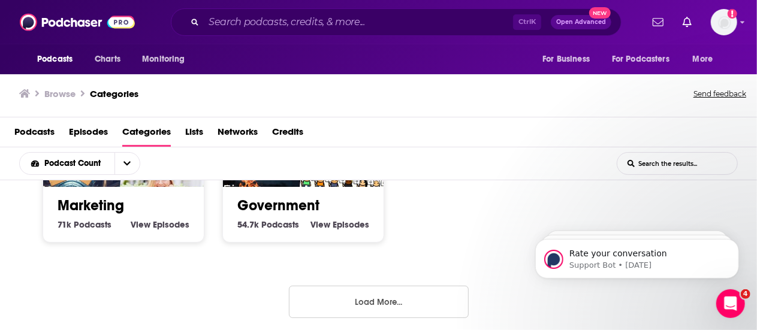
scroll to position [1797, 0]
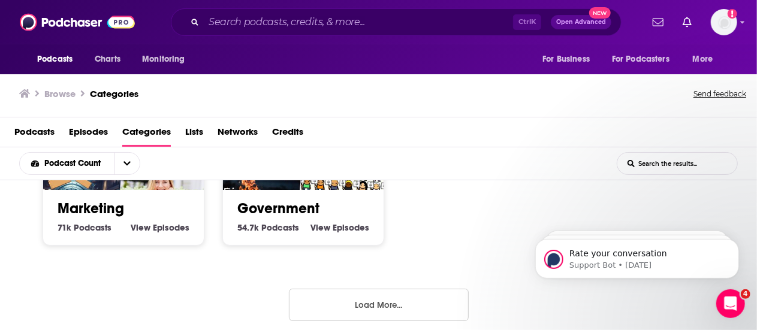
click at [381, 303] on button "Load More..." at bounding box center [379, 305] width 180 height 32
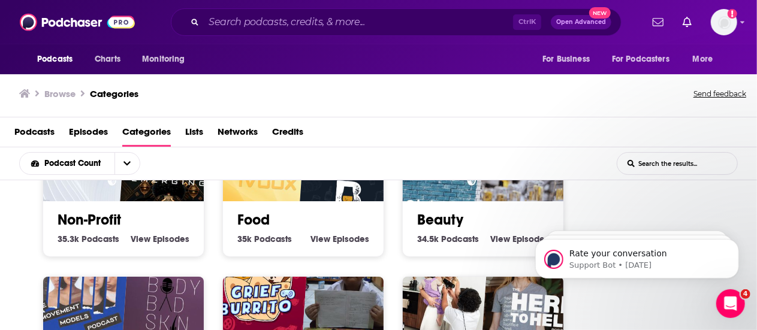
scroll to position [2464, 0]
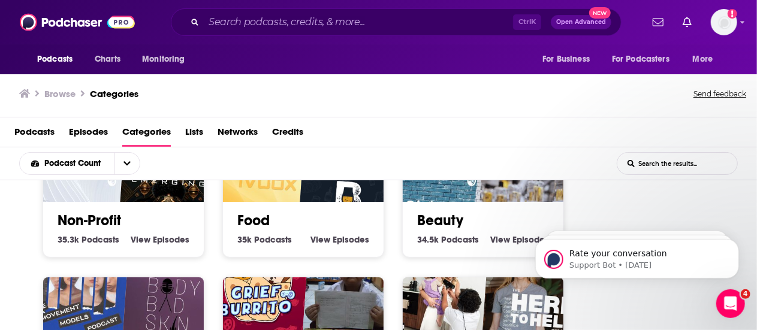
click at [313, 213] on h2 "Food" at bounding box center [303, 220] width 132 height 18
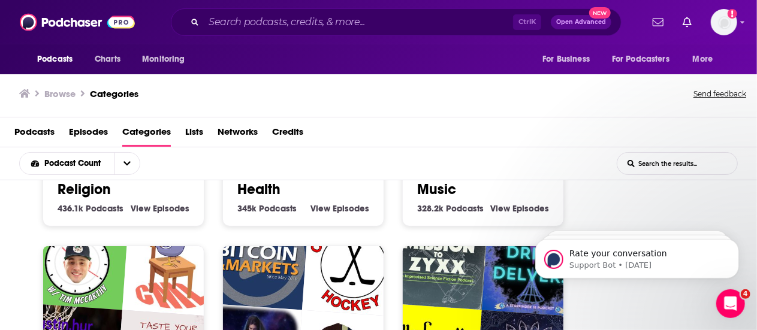
scroll to position [451, 0]
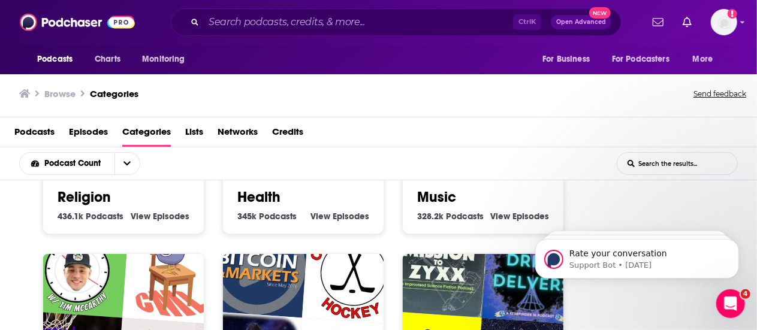
click at [247, 198] on link "Health" at bounding box center [258, 197] width 43 height 18
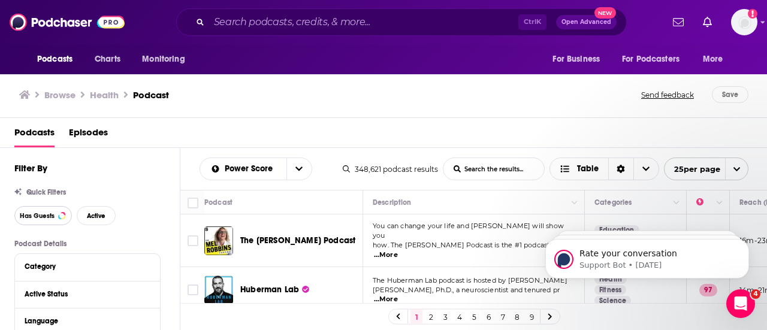
click at [47, 223] on button "Has Guests" at bounding box center [43, 215] width 58 height 19
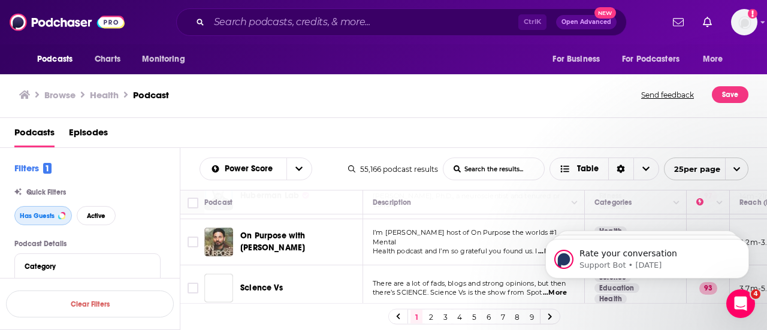
scroll to position [95, 0]
click at [375, 266] on td "There are a lot of fads, blogs and strong opinions, but then there’s SCIENCE. S…" at bounding box center [474, 288] width 222 height 46
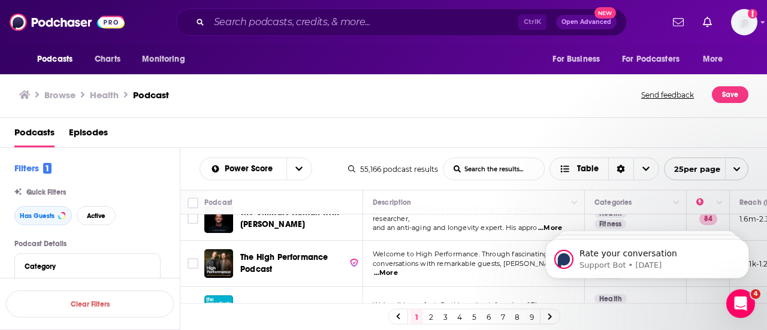
scroll to position [1065, 0]
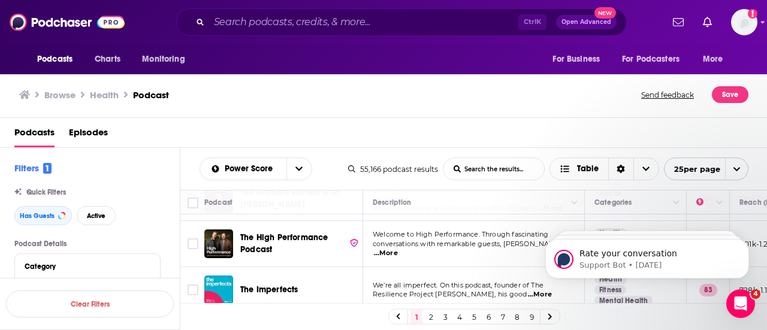
click at [427, 319] on link "2" at bounding box center [431, 317] width 12 height 14
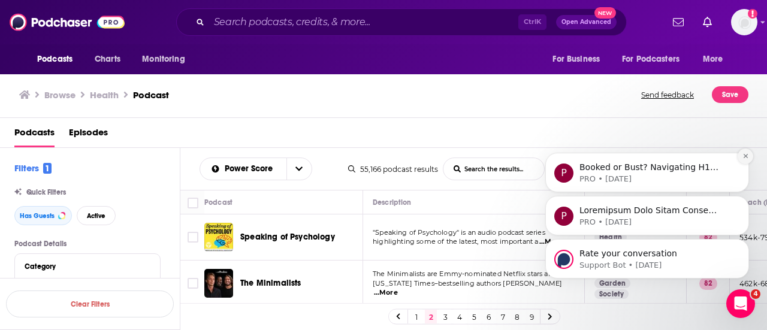
click at [748, 158] on icon "Dismiss notification" at bounding box center [745, 156] width 7 height 7
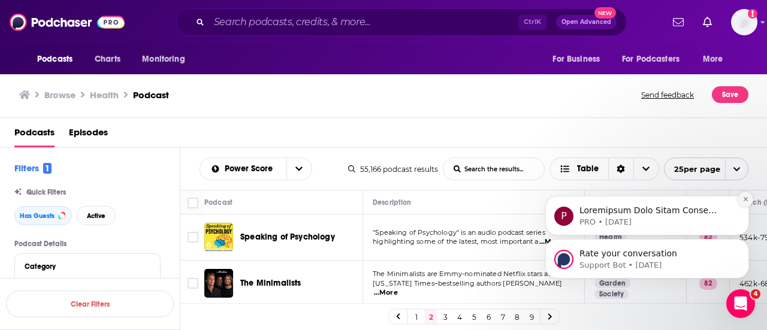
click at [747, 197] on icon "Dismiss notification" at bounding box center [745, 199] width 7 height 7
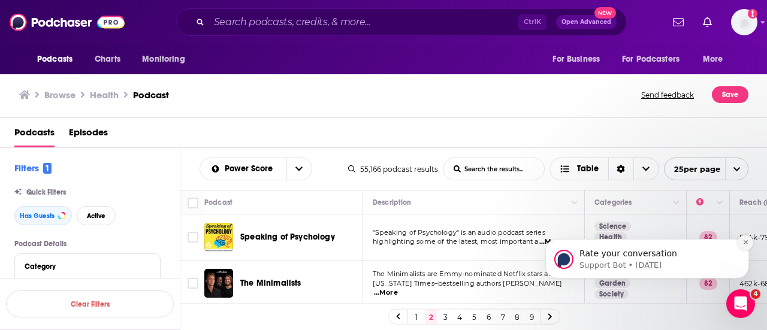
click at [745, 247] on button "Dismiss notification" at bounding box center [746, 243] width 16 height 16
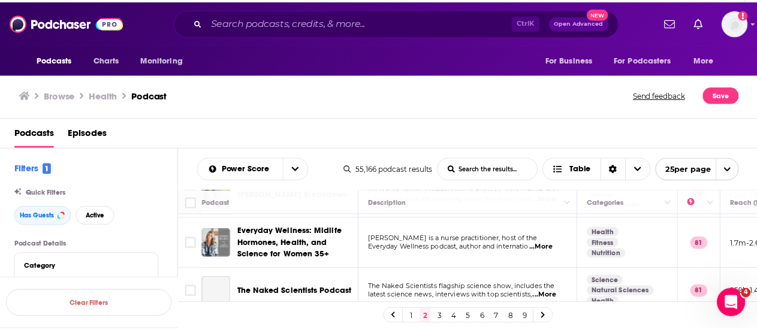
scroll to position [183, 0]
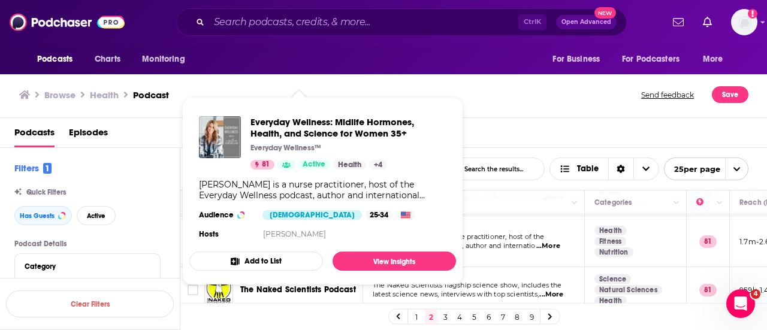
click at [260, 229] on section "Hosts Cynthia Thurlow" at bounding box center [322, 234] width 247 height 10
click at [382, 259] on link "View Insights" at bounding box center [394, 261] width 123 height 19
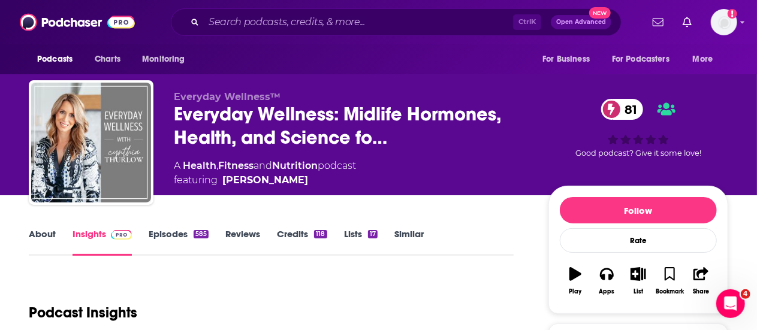
click at [169, 241] on link "Episodes 585" at bounding box center [179, 242] width 60 height 28
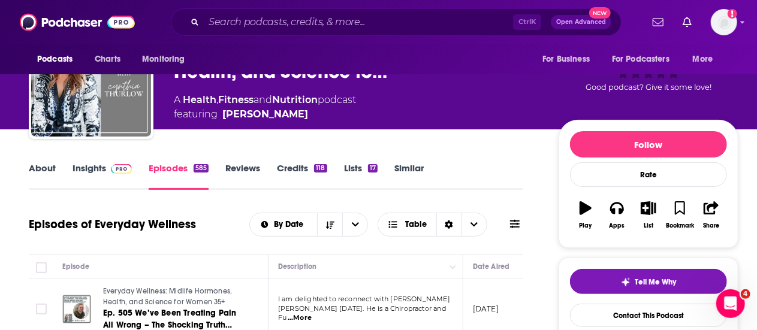
scroll to position [40, 0]
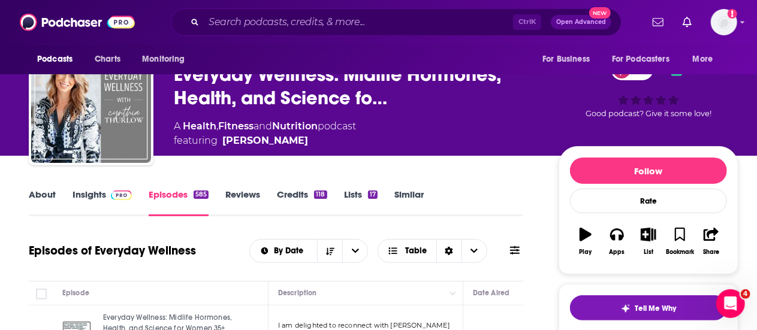
click at [110, 195] on span at bounding box center [119, 194] width 26 height 11
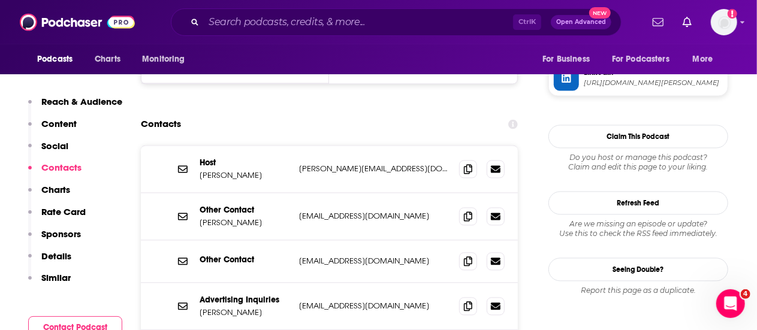
scroll to position [1169, 0]
click at [470, 163] on icon at bounding box center [468, 168] width 8 height 10
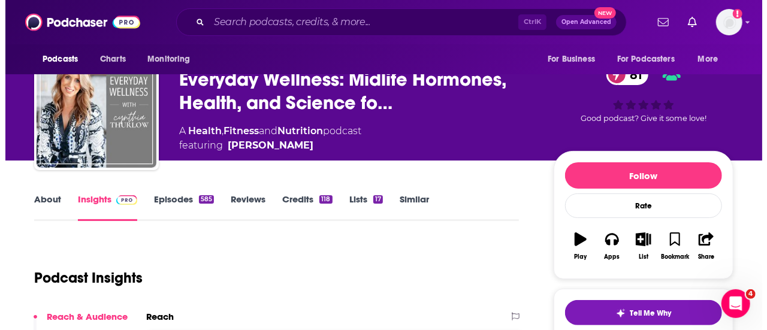
scroll to position [0, 0]
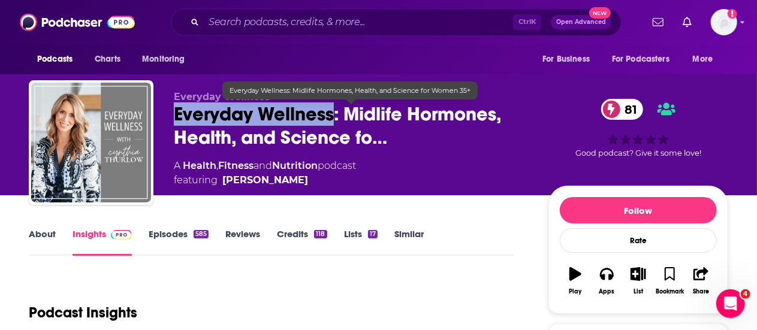
drag, startPoint x: 336, startPoint y: 118, endPoint x: 167, endPoint y: 105, distance: 169.5
click at [167, 105] on div "Everyday Wellness™ Everyday Wellness: Midlife Hormones, Health, and Science fo……" at bounding box center [378, 144] width 699 height 129
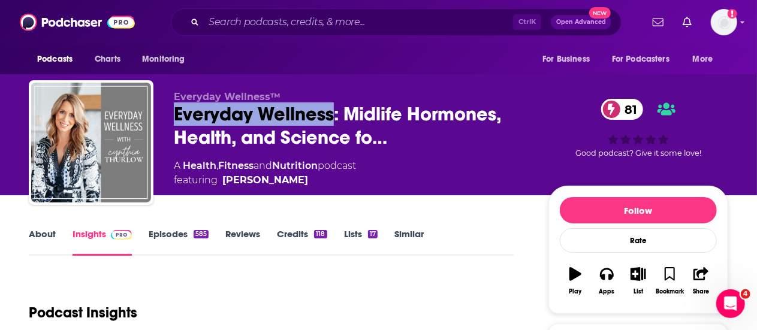
copy h2 "Everyday Wellness"
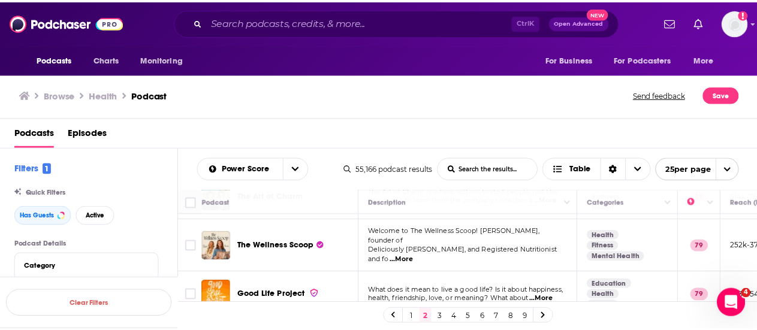
scroll to position [600, 0]
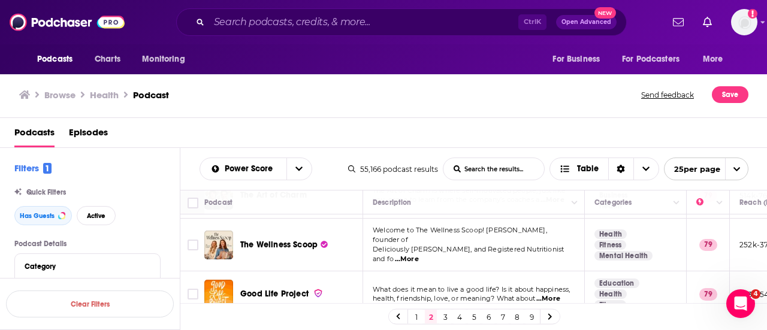
click at [271, 241] on div "Podcasts Charts Monitoring Ctrl K Open Advanced New For Business For Podcasters…" at bounding box center [383, 165] width 767 height 330
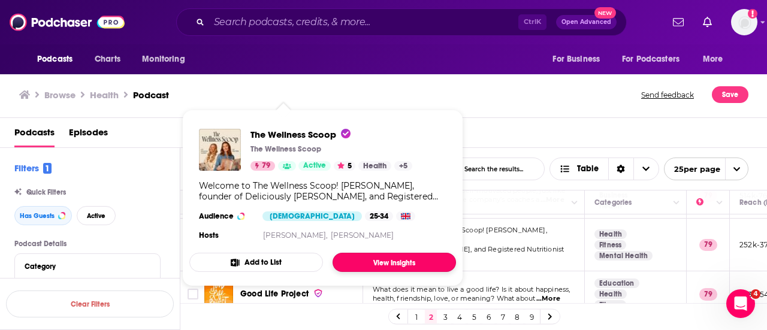
click at [375, 261] on link "View Insights" at bounding box center [394, 262] width 123 height 19
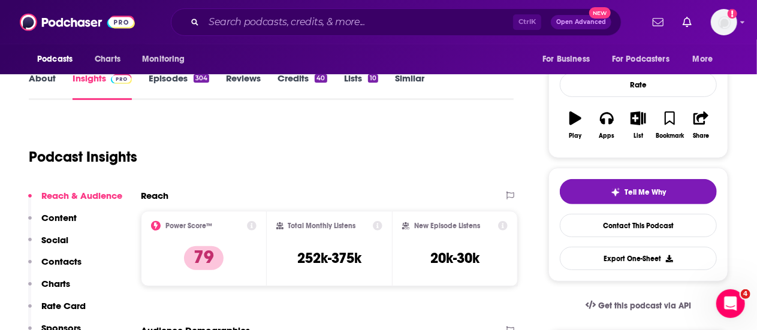
scroll to position [152, 0]
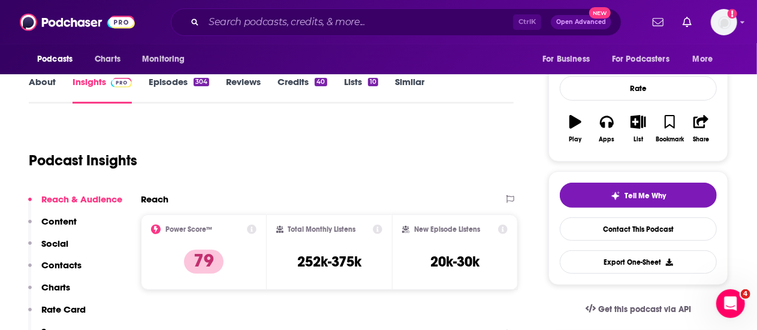
click at [180, 82] on link "Episodes 304" at bounding box center [179, 90] width 61 height 28
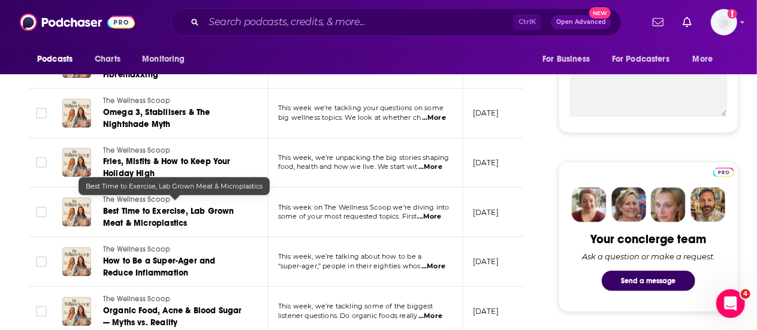
scroll to position [454, 0]
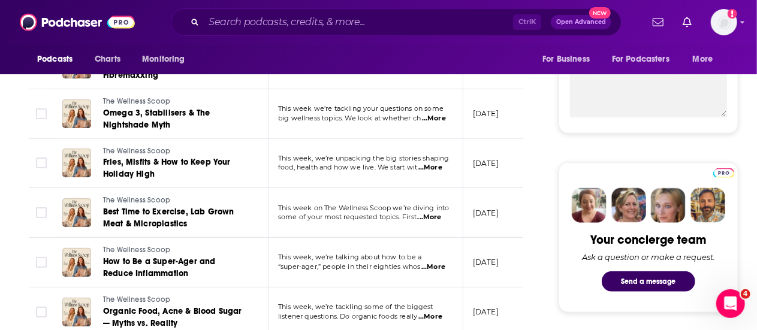
click at [434, 213] on span "...More" at bounding box center [430, 218] width 24 height 10
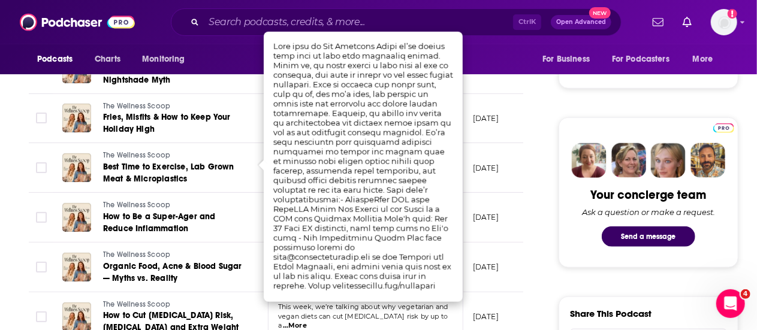
scroll to position [500, 0]
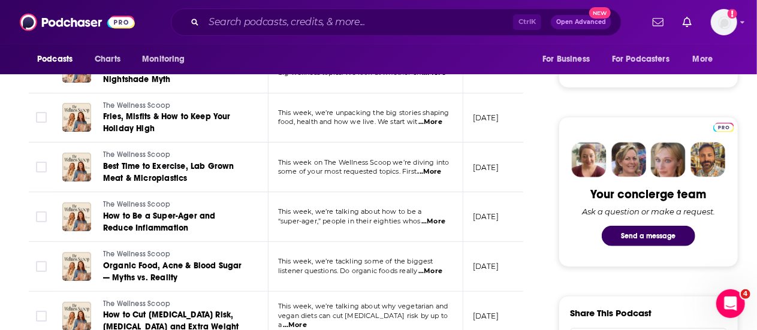
click at [493, 211] on p "[DATE]" at bounding box center [486, 216] width 26 height 10
click at [435, 267] on span "...More" at bounding box center [430, 272] width 24 height 10
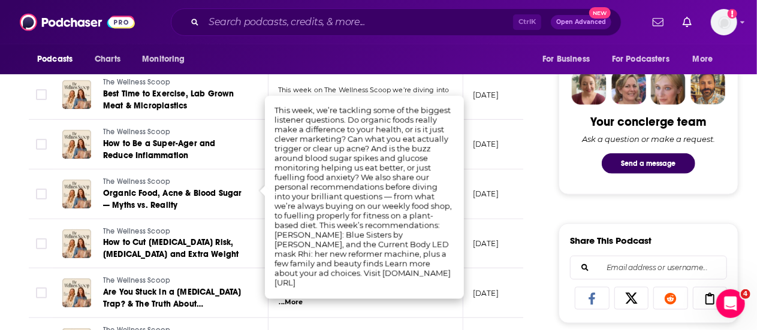
scroll to position [532, 0]
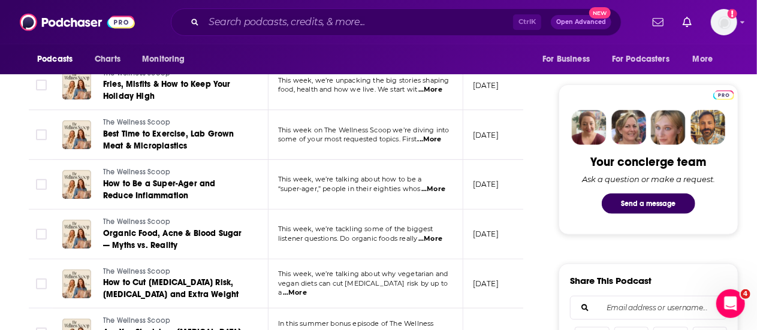
click at [485, 247] on td "[DATE]" at bounding box center [502, 235] width 78 height 50
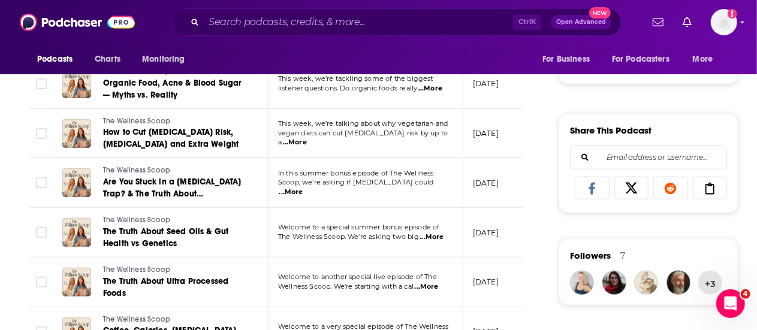
scroll to position [683, 0]
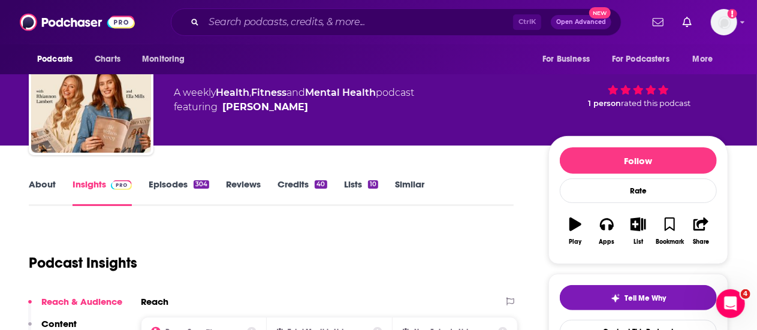
scroll to position [210, 0]
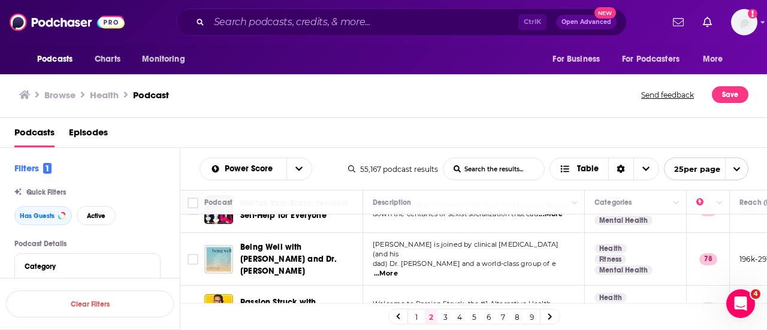
scroll to position [1070, 0]
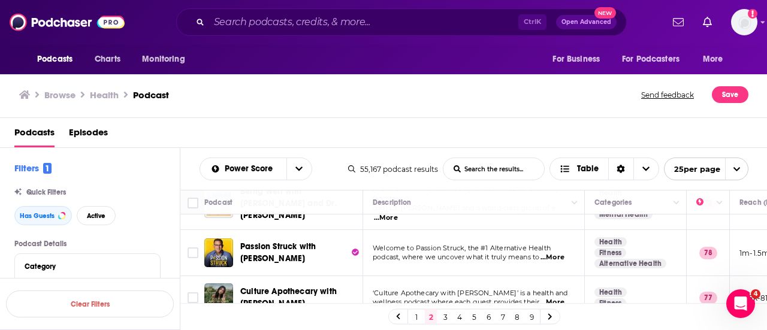
click at [443, 313] on link "3" at bounding box center [445, 317] width 12 height 14
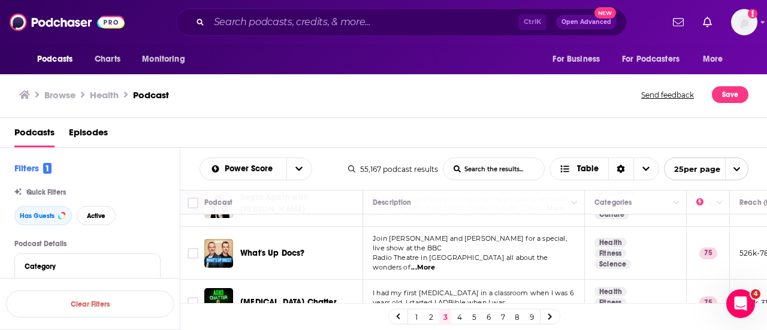
scroll to position [1070, 0]
click at [464, 315] on link "4" at bounding box center [460, 317] width 12 height 14
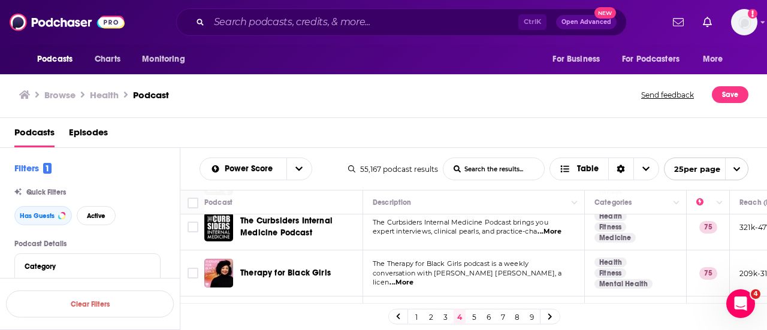
scroll to position [105, 0]
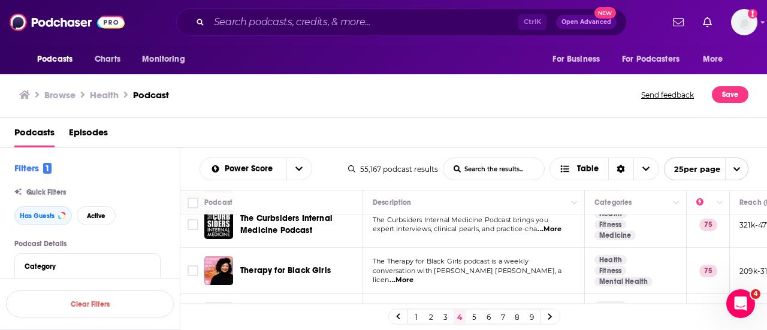
click at [549, 231] on span "...More" at bounding box center [549, 230] width 24 height 10
click at [392, 118] on div "Podcasts Episodes" at bounding box center [383, 133] width 767 height 30
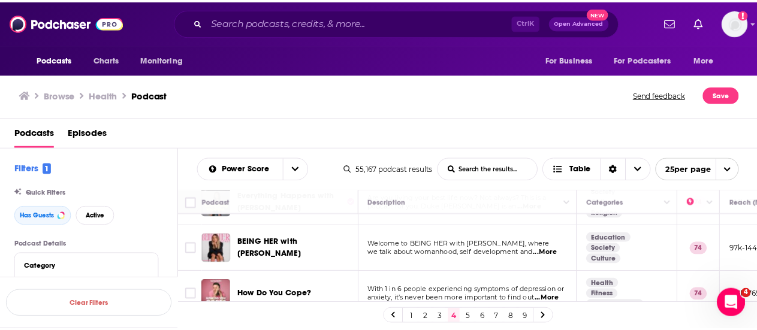
scroll to position [420, 1]
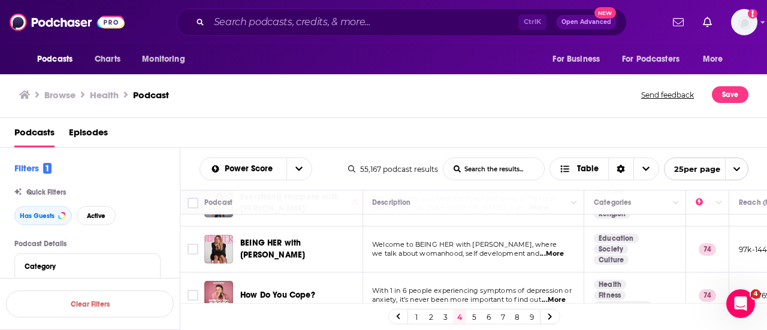
click at [556, 245] on td "Welcome to BEING HER with Margarita Nazarenko, where we talk about womanhood, s…" at bounding box center [473, 249] width 222 height 46
click at [552, 249] on span "...More" at bounding box center [552, 254] width 24 height 10
click at [310, 230] on div "Podcasts Charts Monitoring Ctrl K Open Advanced New For Business For Podcasters…" at bounding box center [383, 165] width 767 height 330
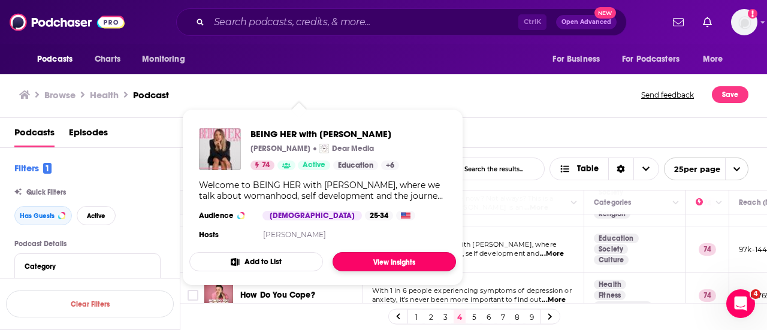
click at [382, 256] on link "View Insights" at bounding box center [394, 261] width 123 height 19
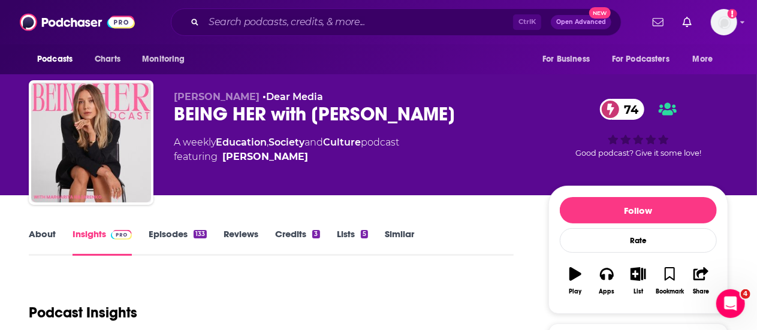
click at [179, 235] on link "Episodes 133" at bounding box center [178, 242] width 58 height 28
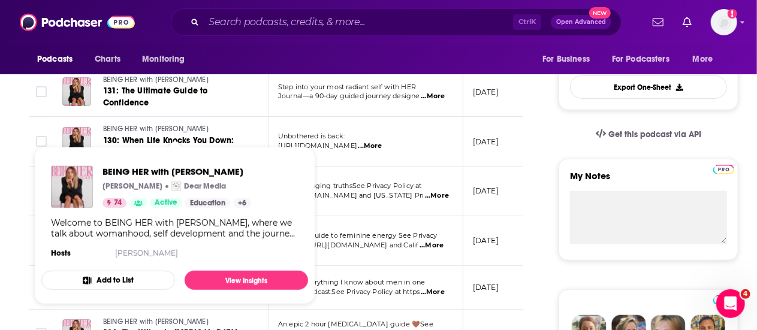
scroll to position [328, 0]
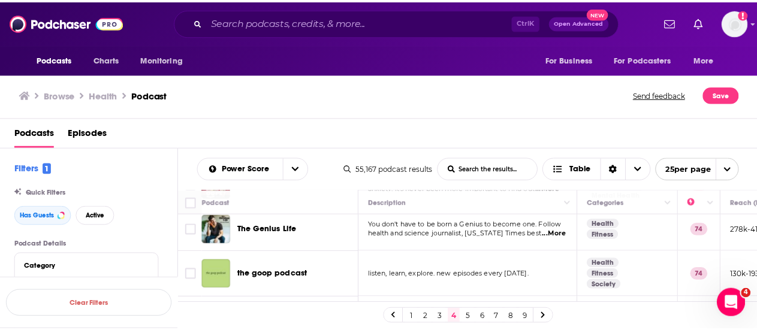
scroll to position [546, 0]
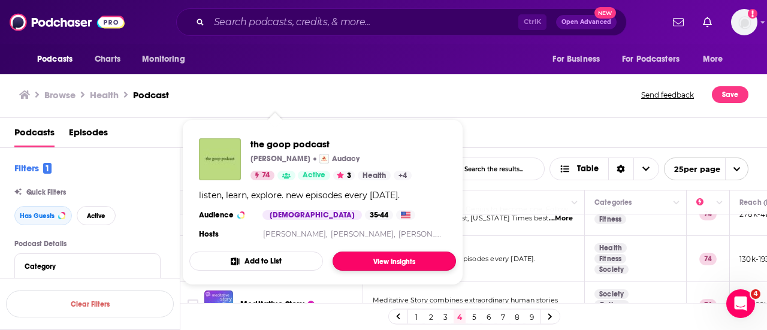
click at [391, 269] on link "View Insights" at bounding box center [394, 261] width 123 height 19
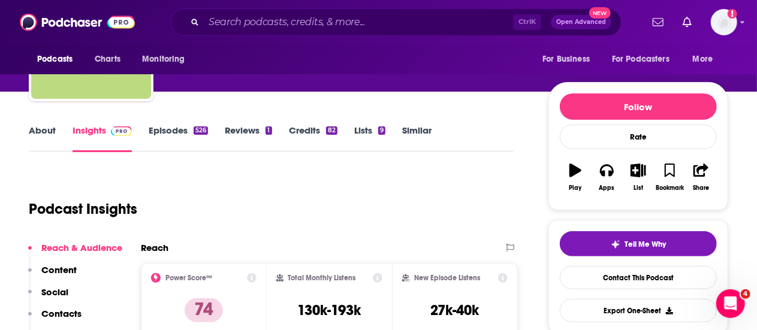
scroll to position [102, 0]
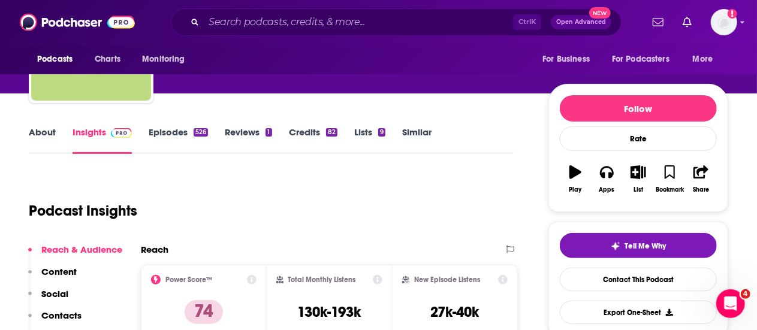
click at [167, 125] on div "About Insights Episodes 526 Reviews 1 Credits 82 Lists 9 Similar" at bounding box center [271, 139] width 485 height 29
click at [169, 132] on link "Episodes 526" at bounding box center [178, 140] width 59 height 28
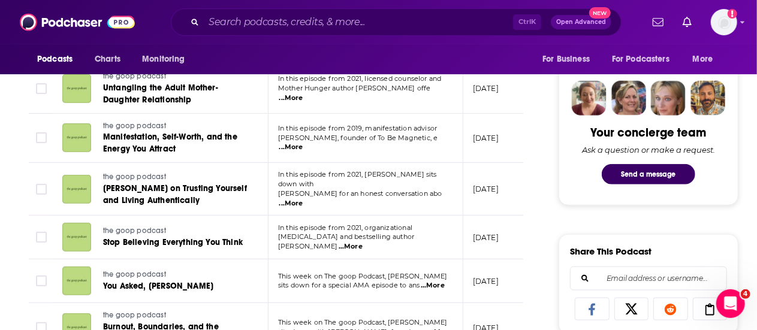
scroll to position [562, 0]
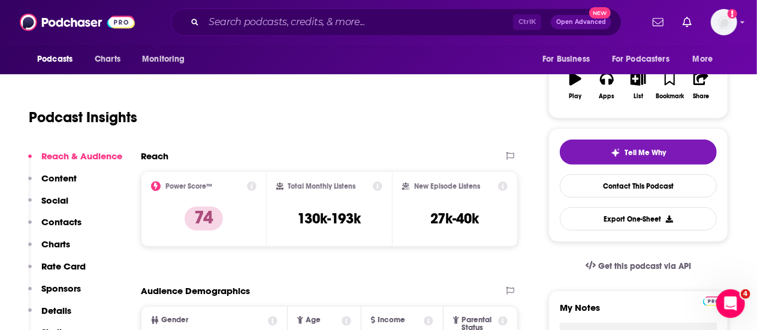
scroll to position [196, 0]
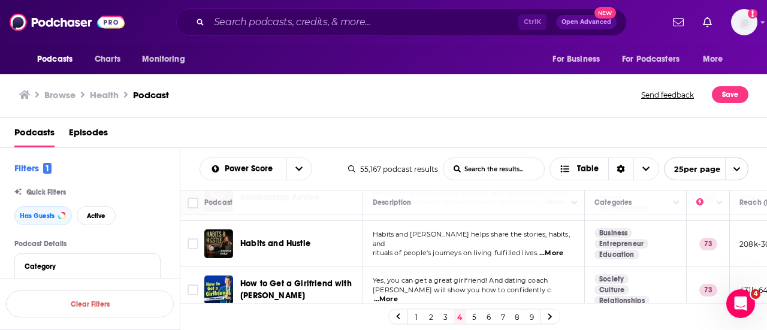
scroll to position [1070, 0]
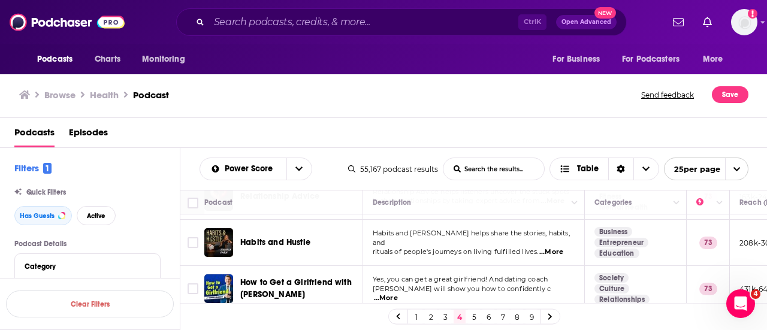
click at [475, 317] on link "5" at bounding box center [474, 317] width 12 height 14
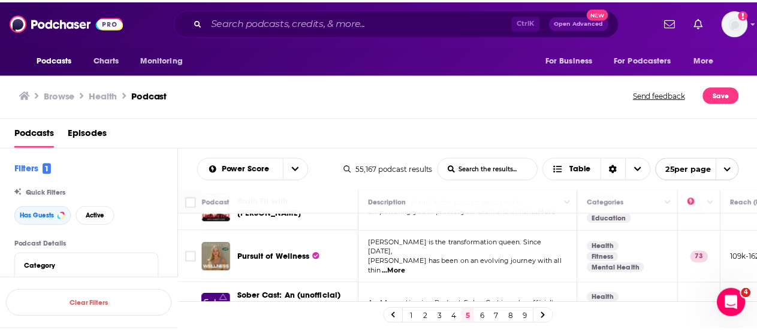
scroll to position [122, 0]
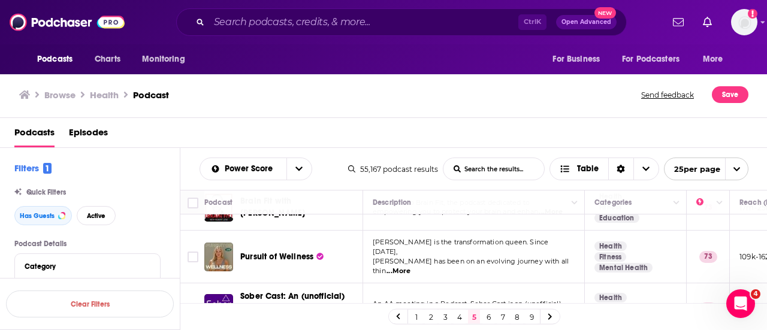
click at [410, 267] on span "...More" at bounding box center [398, 272] width 24 height 10
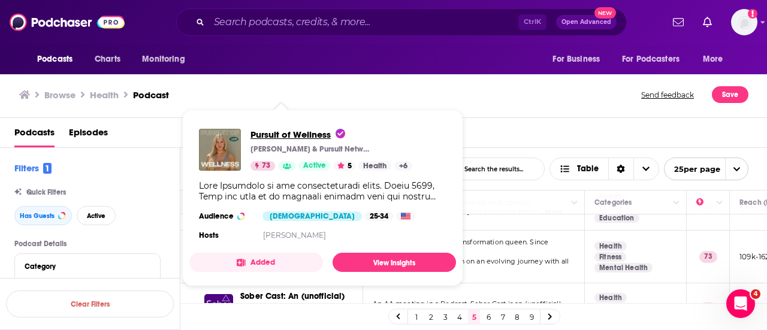
click at [322, 137] on span "Pursuit of Wellness" at bounding box center [297, 134] width 95 height 11
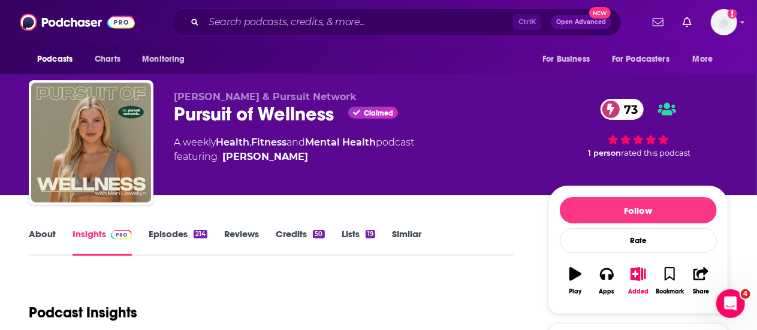
scroll to position [140, 0]
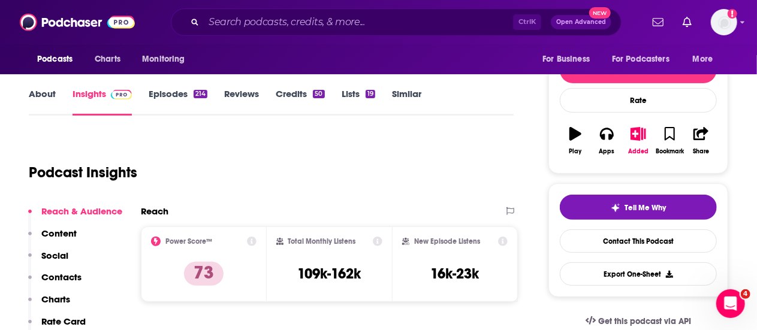
click at [166, 116] on link "Episodes 214" at bounding box center [178, 102] width 59 height 28
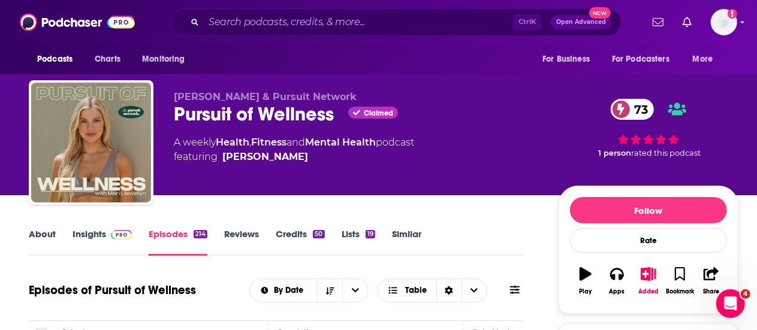
click at [107, 235] on span at bounding box center [119, 233] width 26 height 11
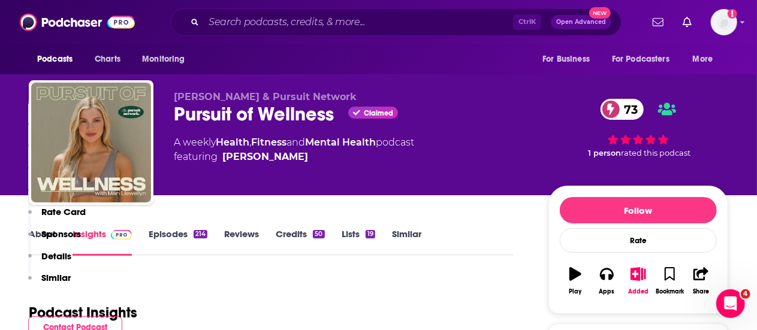
scroll to position [318, 0]
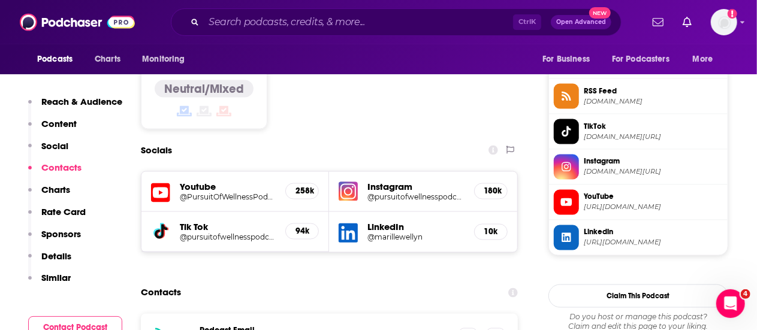
scroll to position [981, 0]
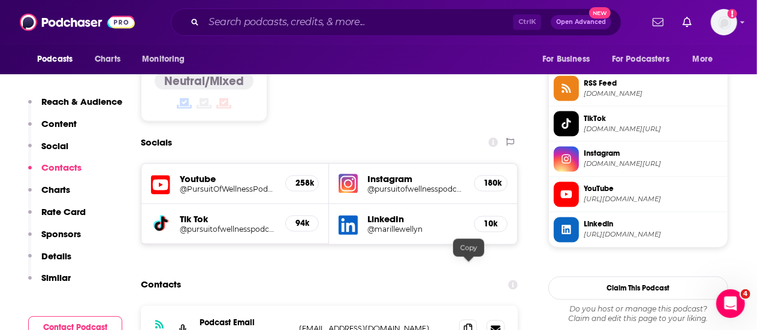
click at [466, 320] on span at bounding box center [468, 329] width 18 height 18
drag, startPoint x: 254, startPoint y: 275, endPoint x: 198, endPoint y: 271, distance: 55.8
click at [198, 306] on div "RSS Podcast Email Mari Llewellyn inquiry@pursuitnetwork.com inquiry@pursuitnetw…" at bounding box center [329, 329] width 377 height 47
copy p "Mari Llewellyn"
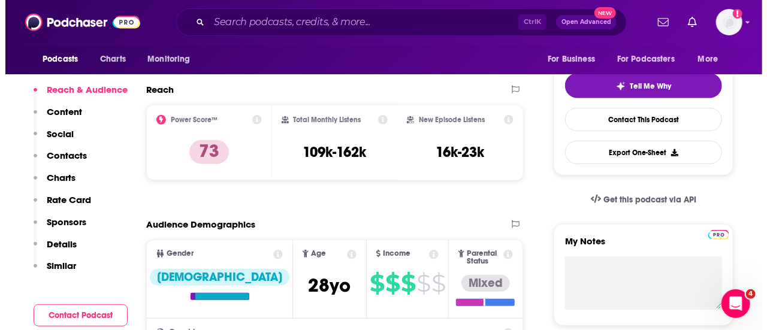
scroll to position [0, 0]
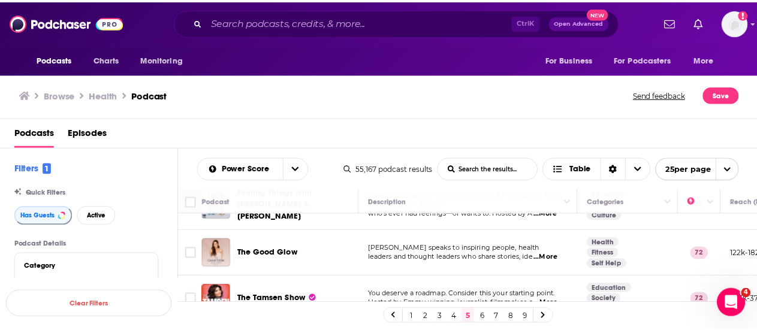
scroll to position [554, 0]
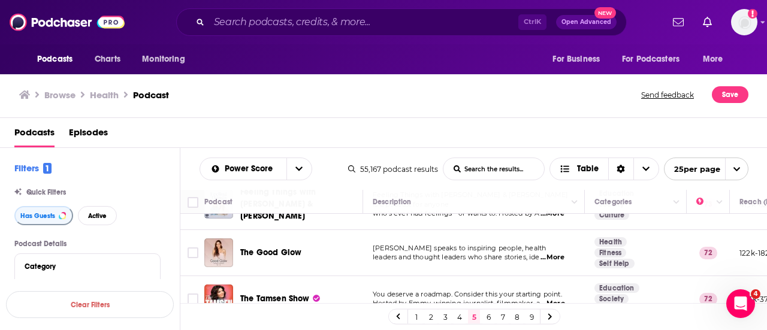
click at [553, 253] on span "...More" at bounding box center [552, 258] width 24 height 10
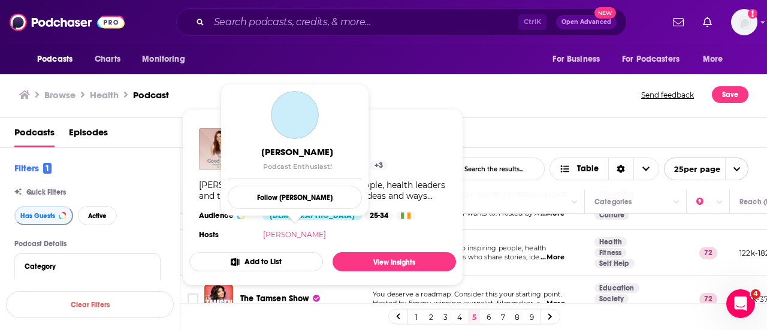
click at [286, 233] on link "Georgie Crawford" at bounding box center [294, 234] width 63 height 9
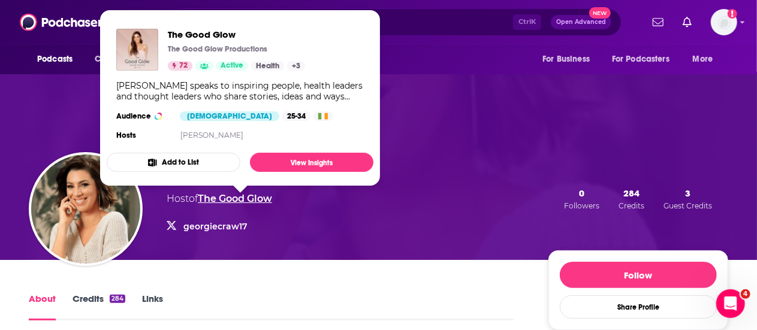
click at [254, 198] on link "The Good Glow" at bounding box center [235, 198] width 74 height 11
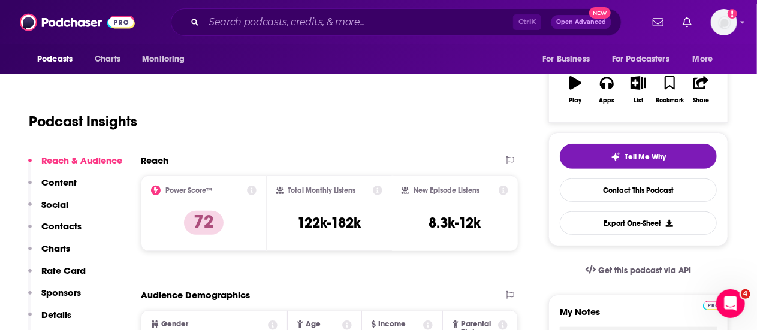
scroll to position [72, 0]
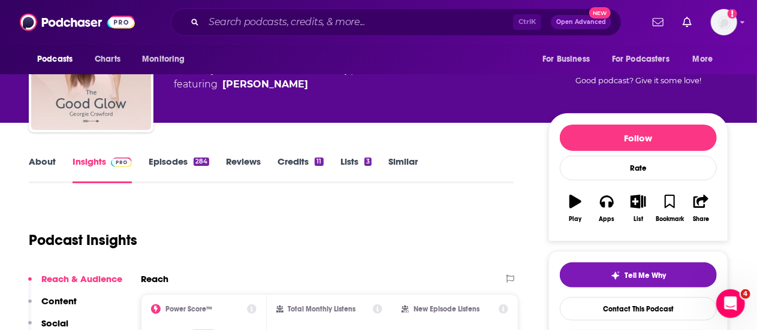
click at [175, 171] on link "Episodes 284" at bounding box center [179, 170] width 61 height 28
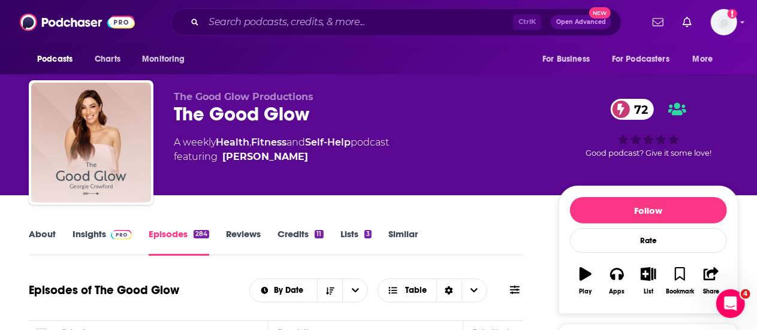
click at [108, 237] on span at bounding box center [119, 233] width 26 height 11
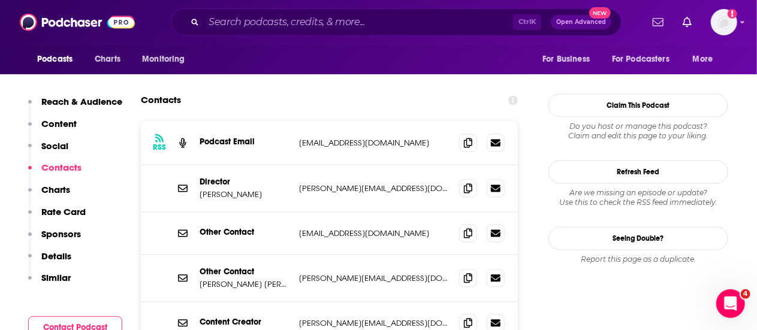
scroll to position [1147, 0]
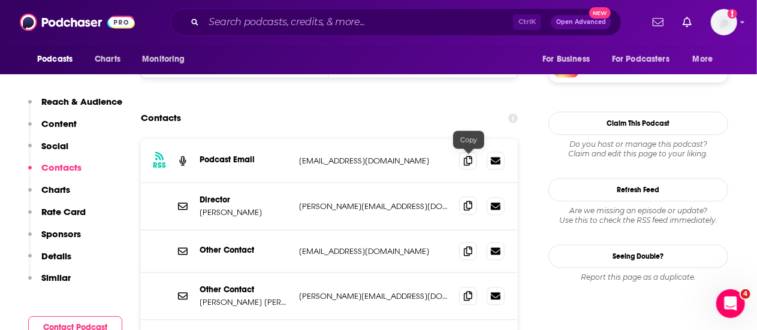
click at [463, 197] on span at bounding box center [468, 206] width 18 height 18
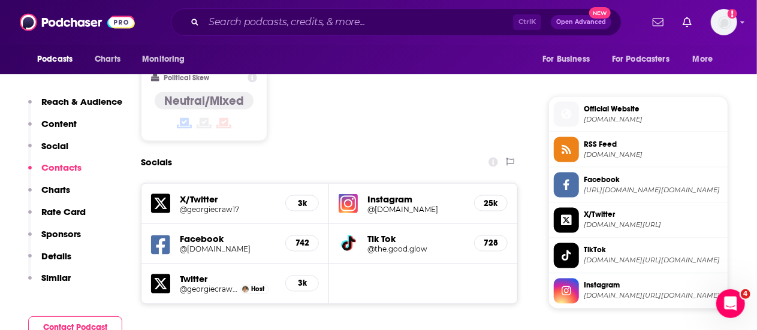
scroll to position [920, 0]
click at [486, 199] on h5 "25k" at bounding box center [490, 204] width 13 height 10
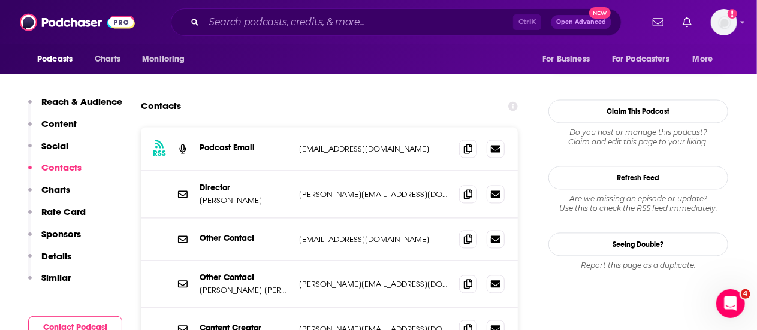
scroll to position [1128, 0]
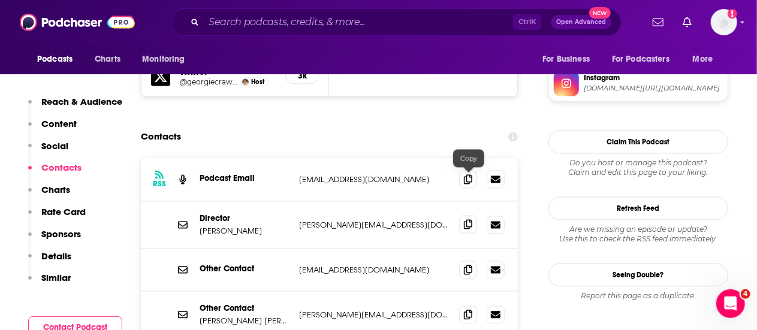
click at [466, 216] on span at bounding box center [468, 225] width 18 height 18
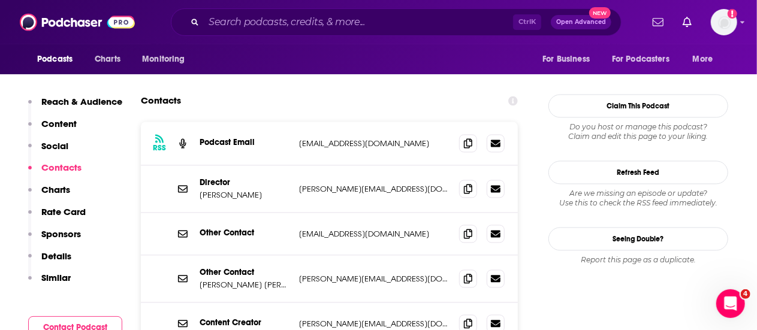
scroll to position [1165, 0]
click at [463, 133] on span at bounding box center [468, 142] width 18 height 18
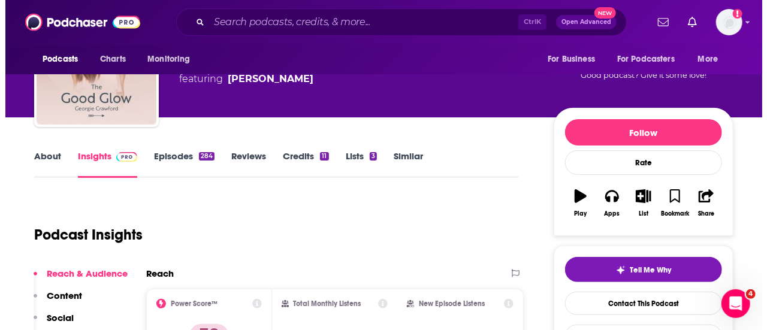
scroll to position [0, 0]
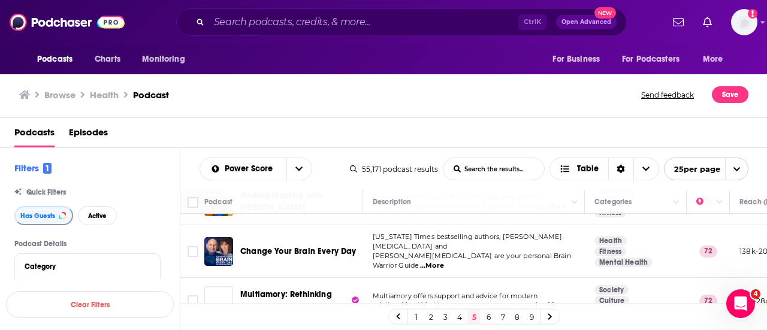
scroll to position [1072, 0]
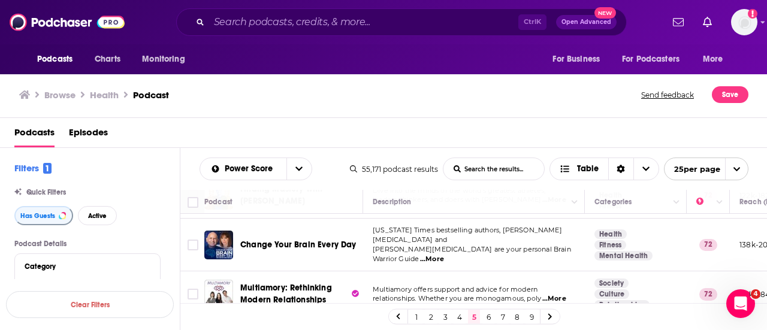
click at [485, 321] on link "6" at bounding box center [488, 317] width 12 height 14
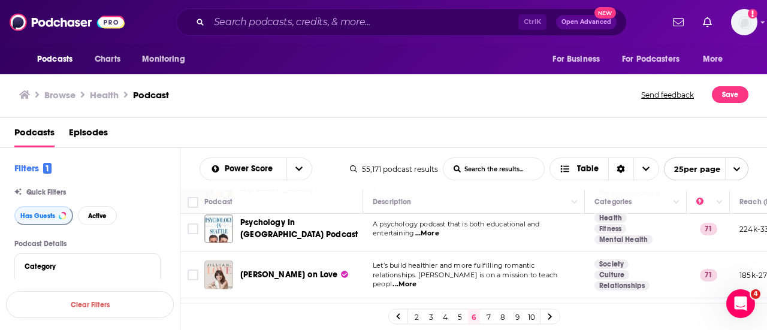
scroll to position [1070, 0]
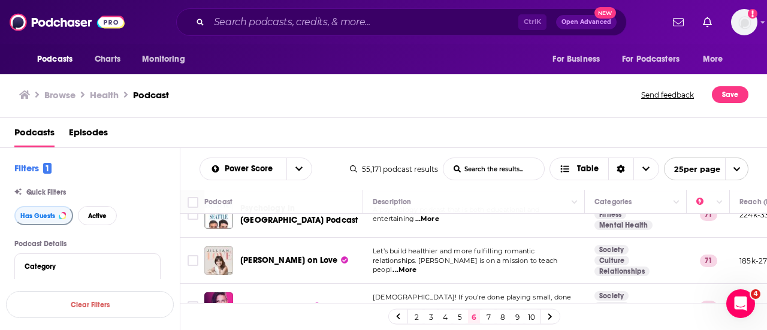
click at [489, 314] on link "7" at bounding box center [488, 317] width 12 height 14
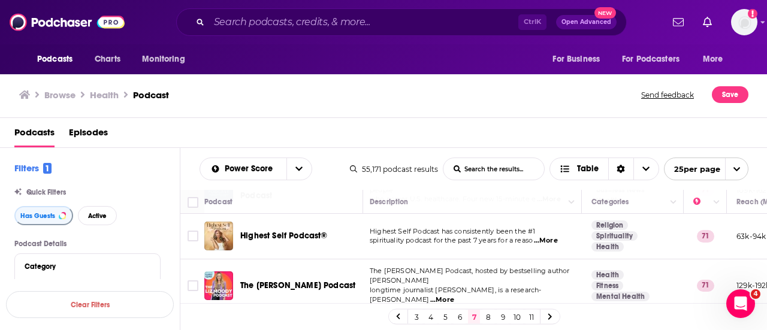
scroll to position [140, 3]
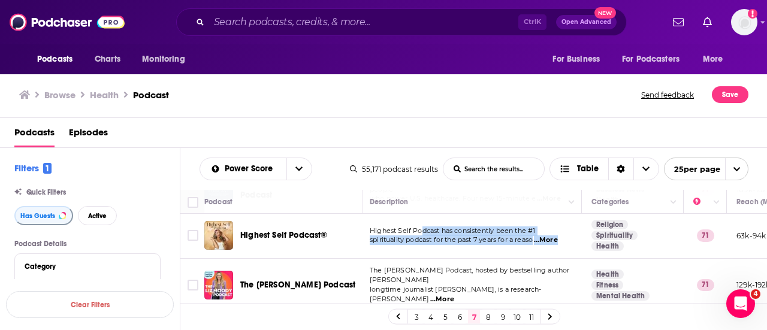
drag, startPoint x: 557, startPoint y: 240, endPoint x: 422, endPoint y: 232, distance: 135.7
click at [422, 232] on div "Highest Self Podcast has consistently been the #1 spirituality podcast for the …" at bounding box center [471, 235] width 203 height 19
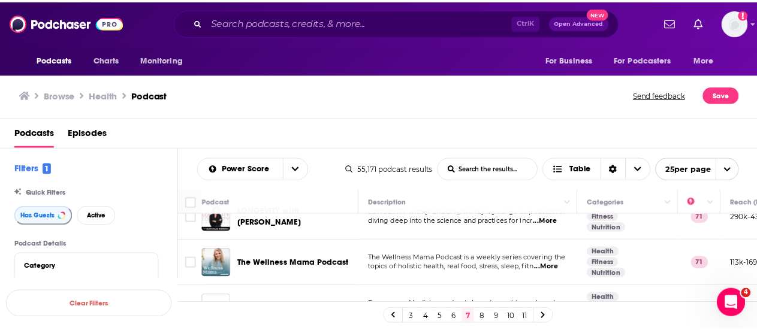
scroll to position [314, 0]
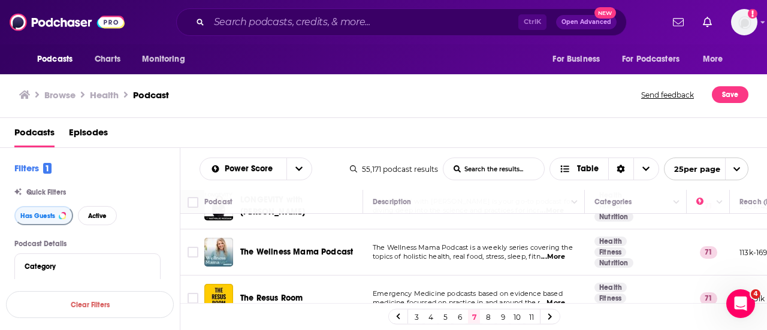
click at [560, 252] on span "...More" at bounding box center [553, 257] width 24 height 10
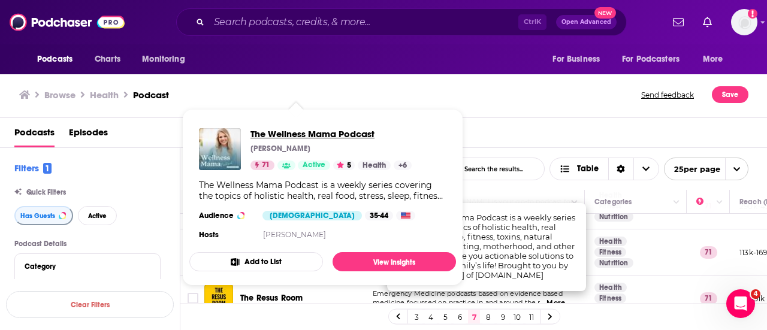
click at [304, 132] on span "The Wellness Mama Podcast" at bounding box center [330, 133] width 161 height 11
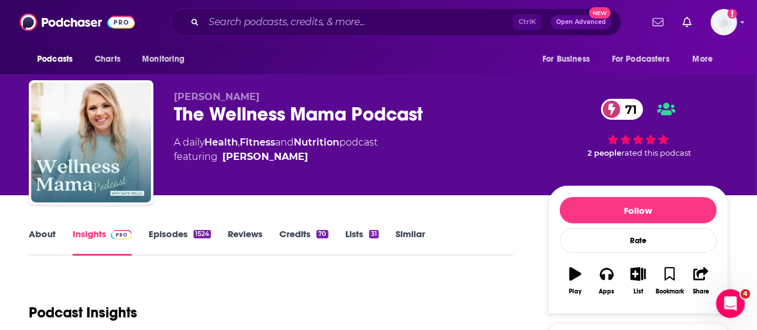
click at [162, 234] on link "Episodes 1524" at bounding box center [180, 242] width 62 height 28
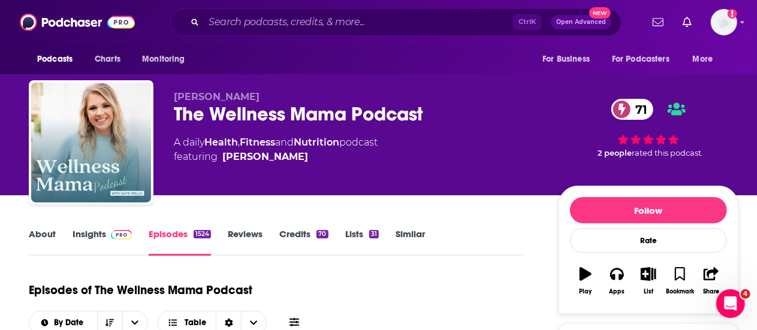
click at [89, 239] on link "Insights" at bounding box center [101, 242] width 59 height 28
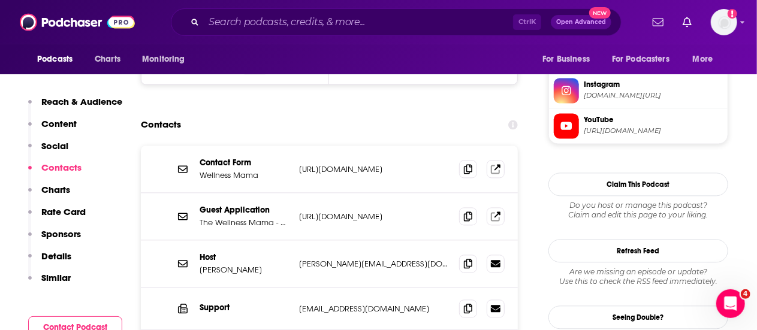
scroll to position [1204, 0]
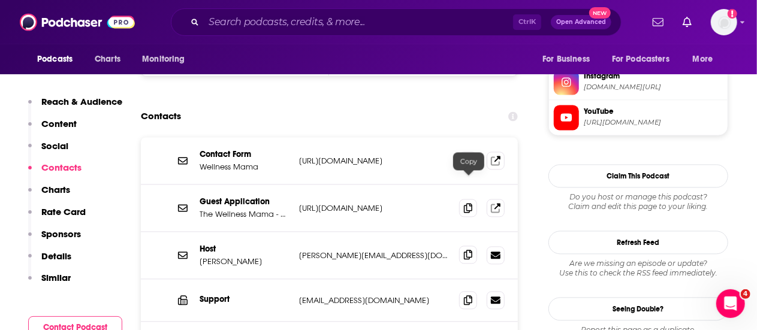
click at [467, 250] on icon at bounding box center [468, 255] width 8 height 10
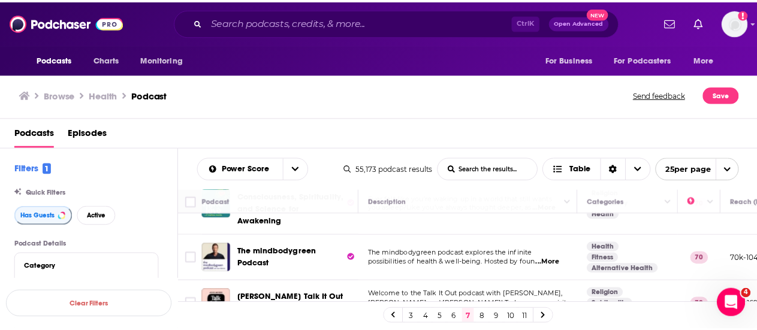
scroll to position [663, 0]
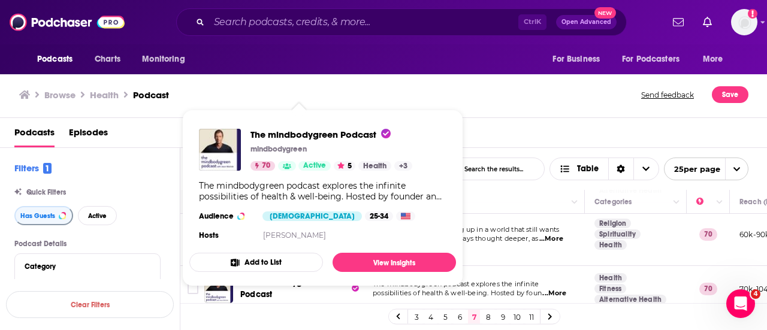
click at [283, 271] on div "Podcasts Charts Monitoring Ctrl K Open Advanced New For Business For Podcasters…" at bounding box center [383, 165] width 767 height 330
click at [340, 134] on span "The mindbodygreen Podcast" at bounding box center [320, 134] width 140 height 11
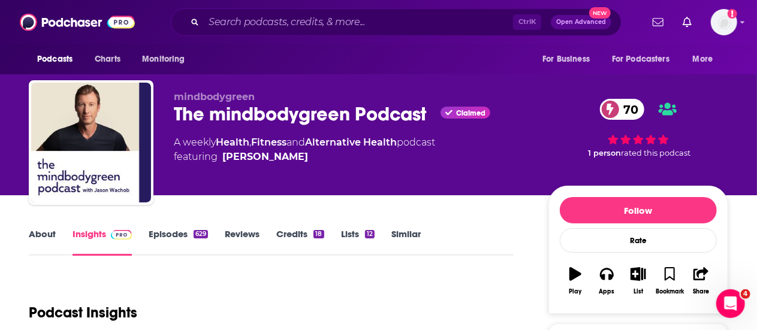
scroll to position [99, 0]
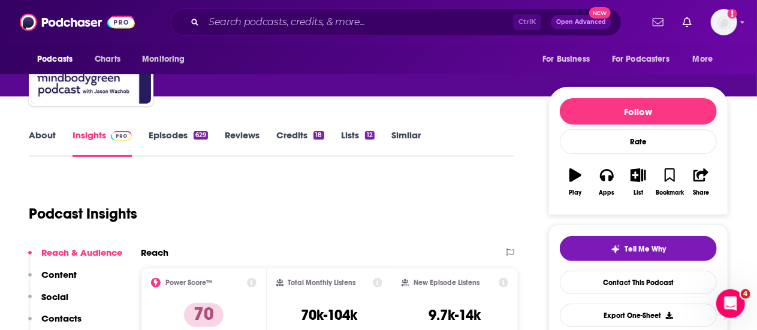
click at [166, 131] on link "Episodes 629" at bounding box center [178, 143] width 59 height 28
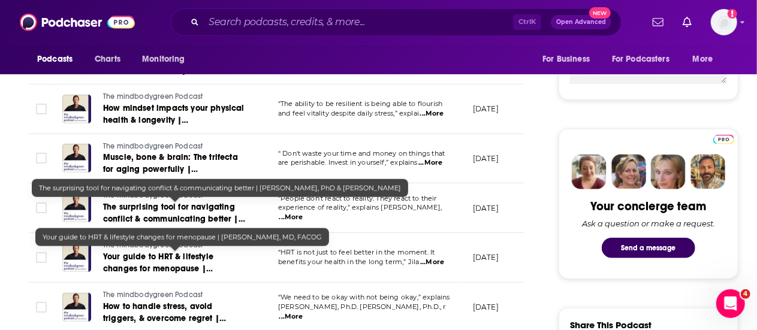
scroll to position [495, 0]
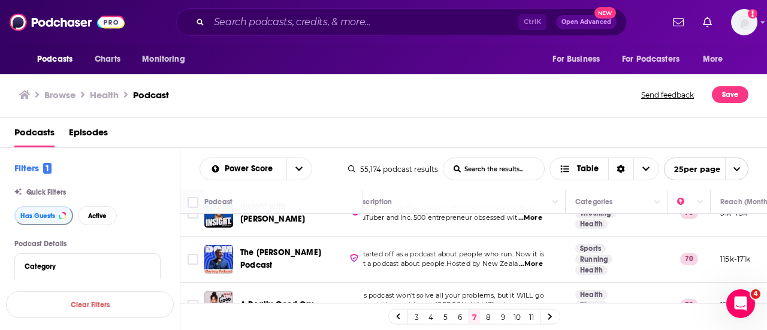
scroll to position [1082, 19]
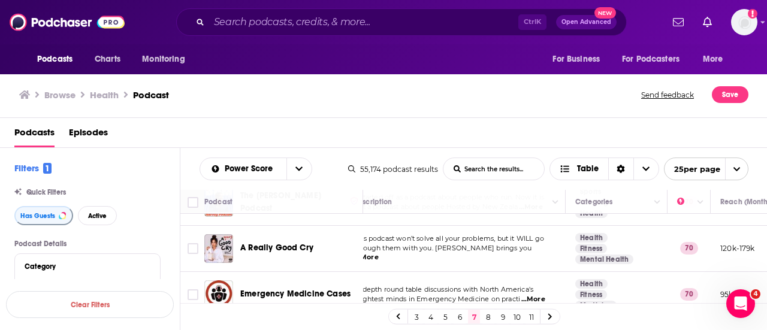
click at [484, 316] on link "8" at bounding box center [488, 317] width 12 height 14
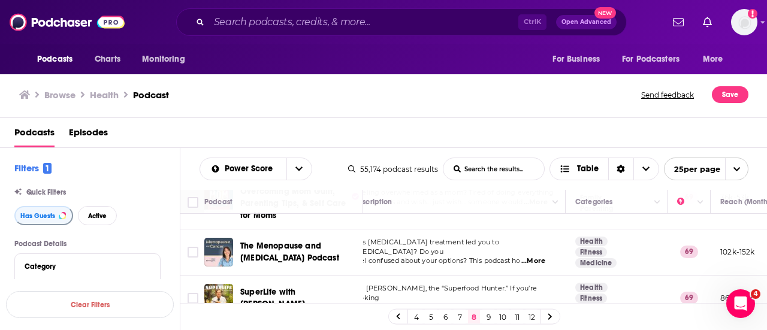
scroll to position [1089, 19]
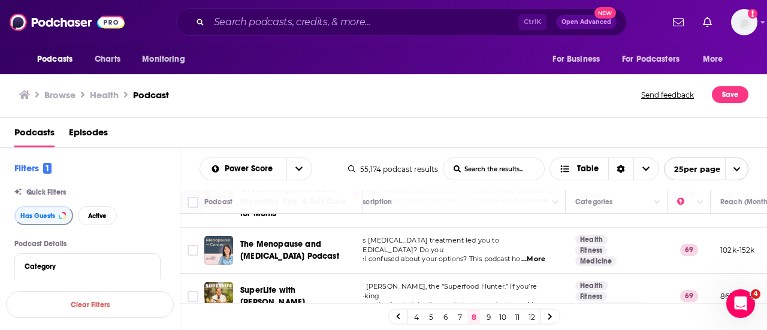
click at [489, 320] on link "9" at bounding box center [488, 317] width 12 height 14
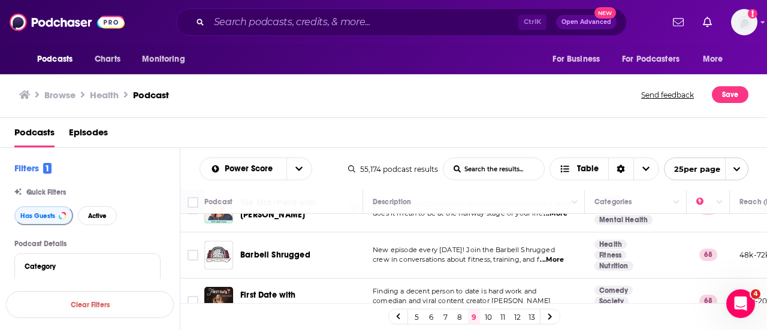
scroll to position [1089, 0]
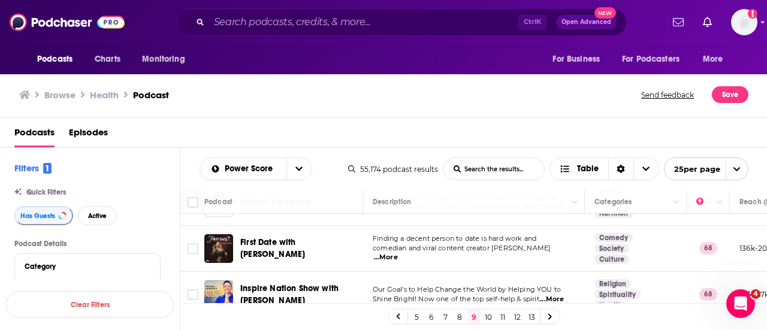
click at [485, 317] on link "10" at bounding box center [488, 317] width 12 height 14
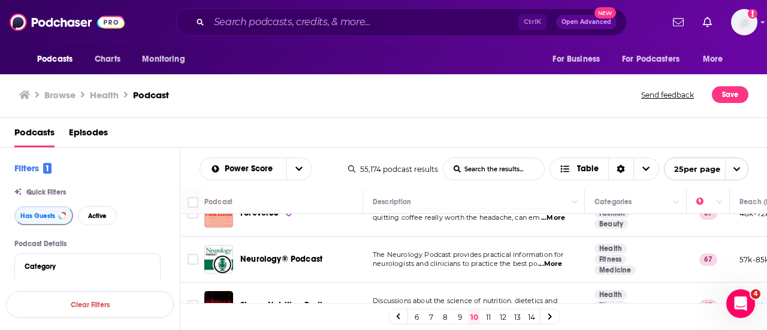
scroll to position [1068, 0]
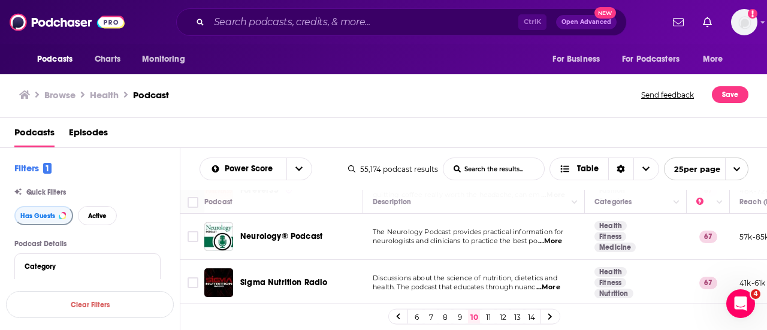
click at [483, 322] on link "11" at bounding box center [488, 317] width 12 height 14
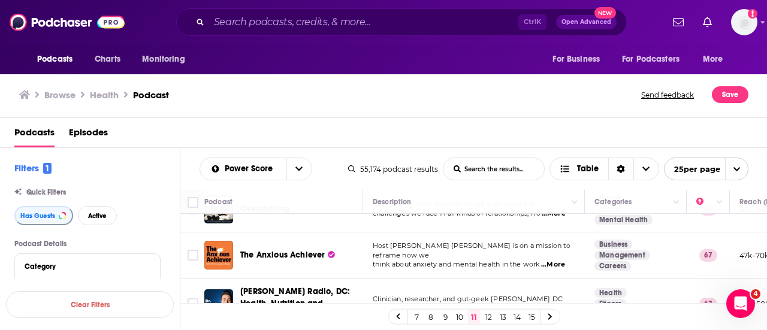
scroll to position [265, 0]
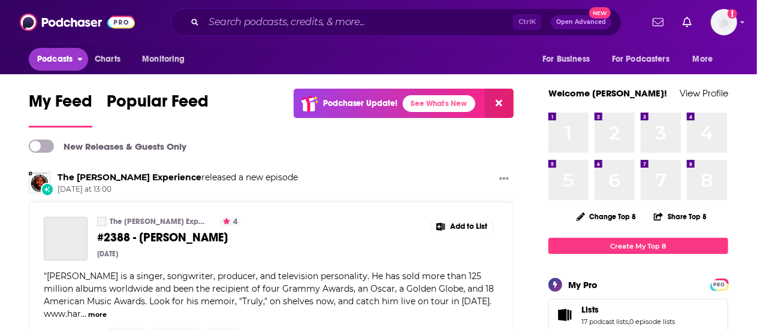
click at [78, 61] on icon "open menu" at bounding box center [79, 57] width 5 height 8
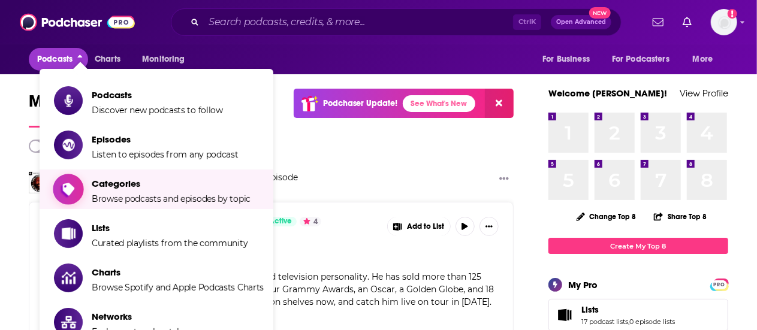
click at [107, 198] on span "Browse podcasts and episodes by topic" at bounding box center [171, 199] width 159 height 11
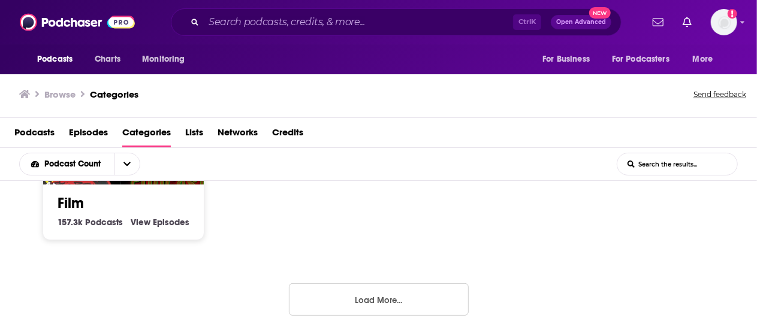
scroll to position [1, 0]
click at [358, 292] on button "Load More..." at bounding box center [379, 299] width 180 height 32
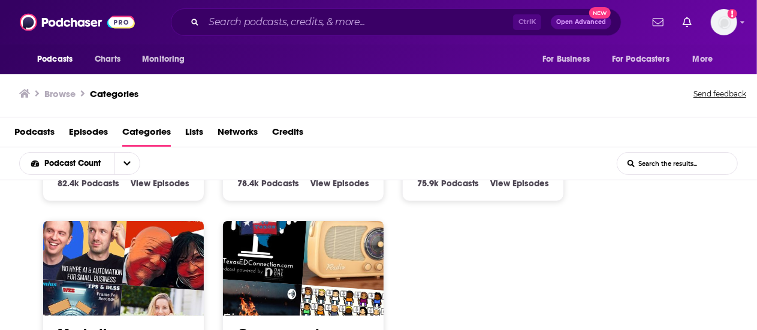
scroll to position [1800, 0]
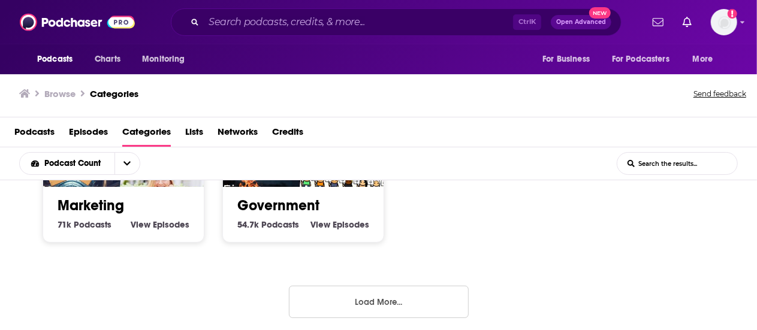
click at [358, 292] on button "Load More..." at bounding box center [379, 302] width 180 height 32
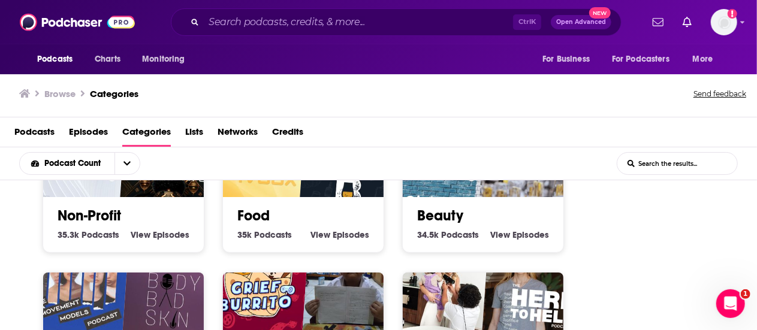
scroll to position [2468, 0]
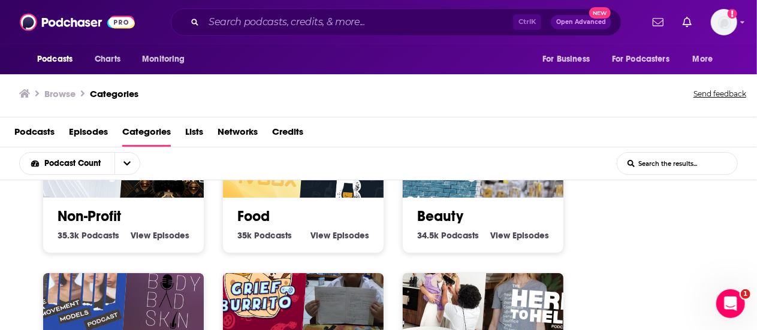
click at [249, 210] on link "Food" at bounding box center [253, 216] width 32 height 18
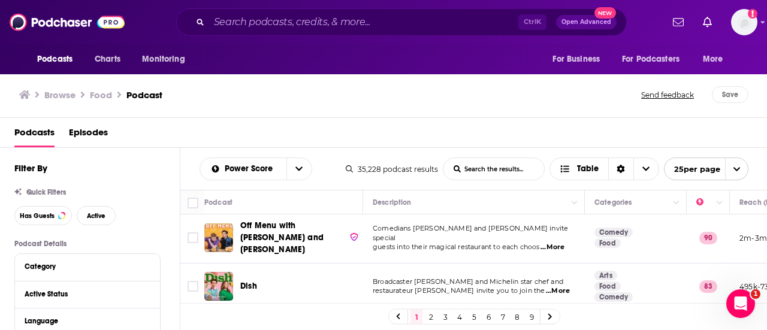
scroll to position [3, 0]
click at [49, 213] on span "Has Guests" at bounding box center [37, 216] width 35 height 7
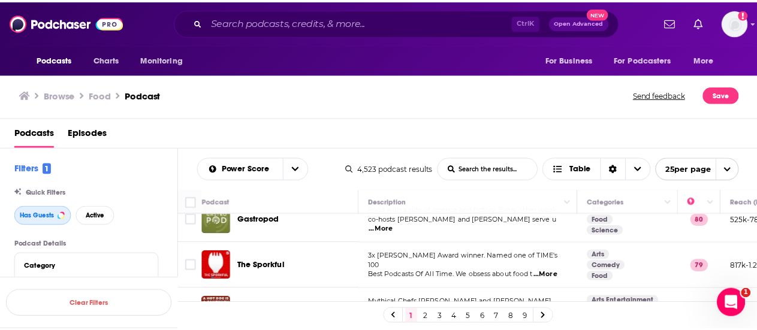
scroll to position [213, 0]
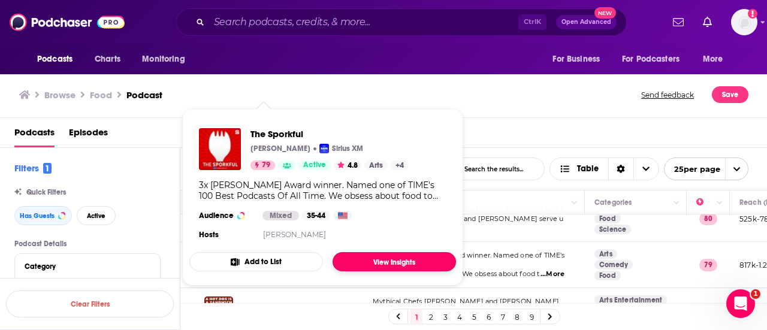
click at [357, 255] on link "View Insights" at bounding box center [394, 261] width 123 height 19
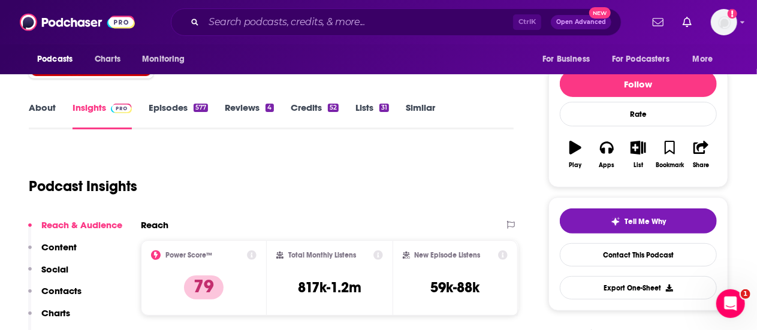
scroll to position [126, 0]
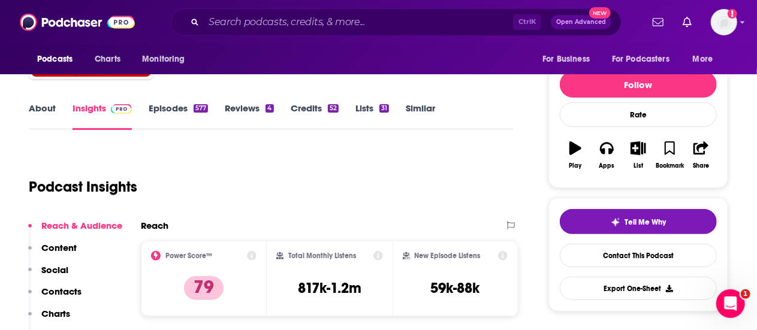
click at [177, 116] on link "Episodes 577" at bounding box center [178, 116] width 59 height 28
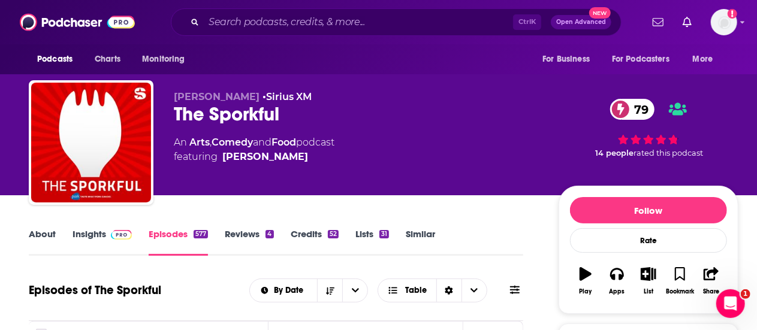
click at [102, 236] on link "Insights" at bounding box center [101, 242] width 59 height 28
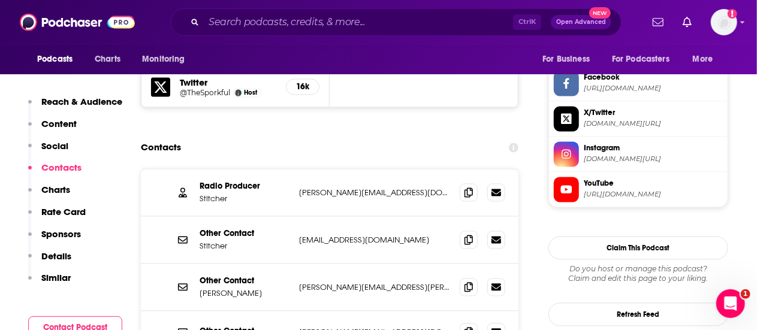
scroll to position [1142, 0]
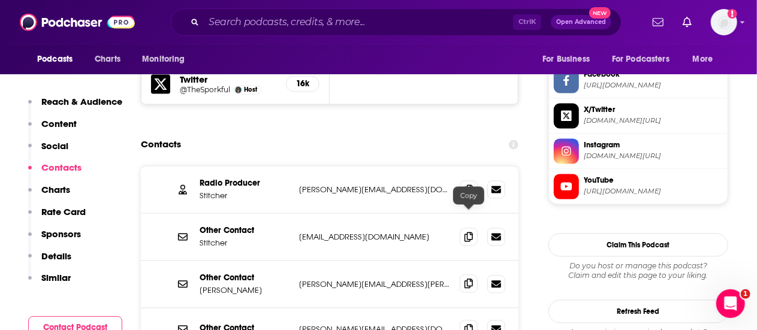
click at [461, 274] on span at bounding box center [469, 283] width 18 height 18
